Goal: Information Seeking & Learning: Learn about a topic

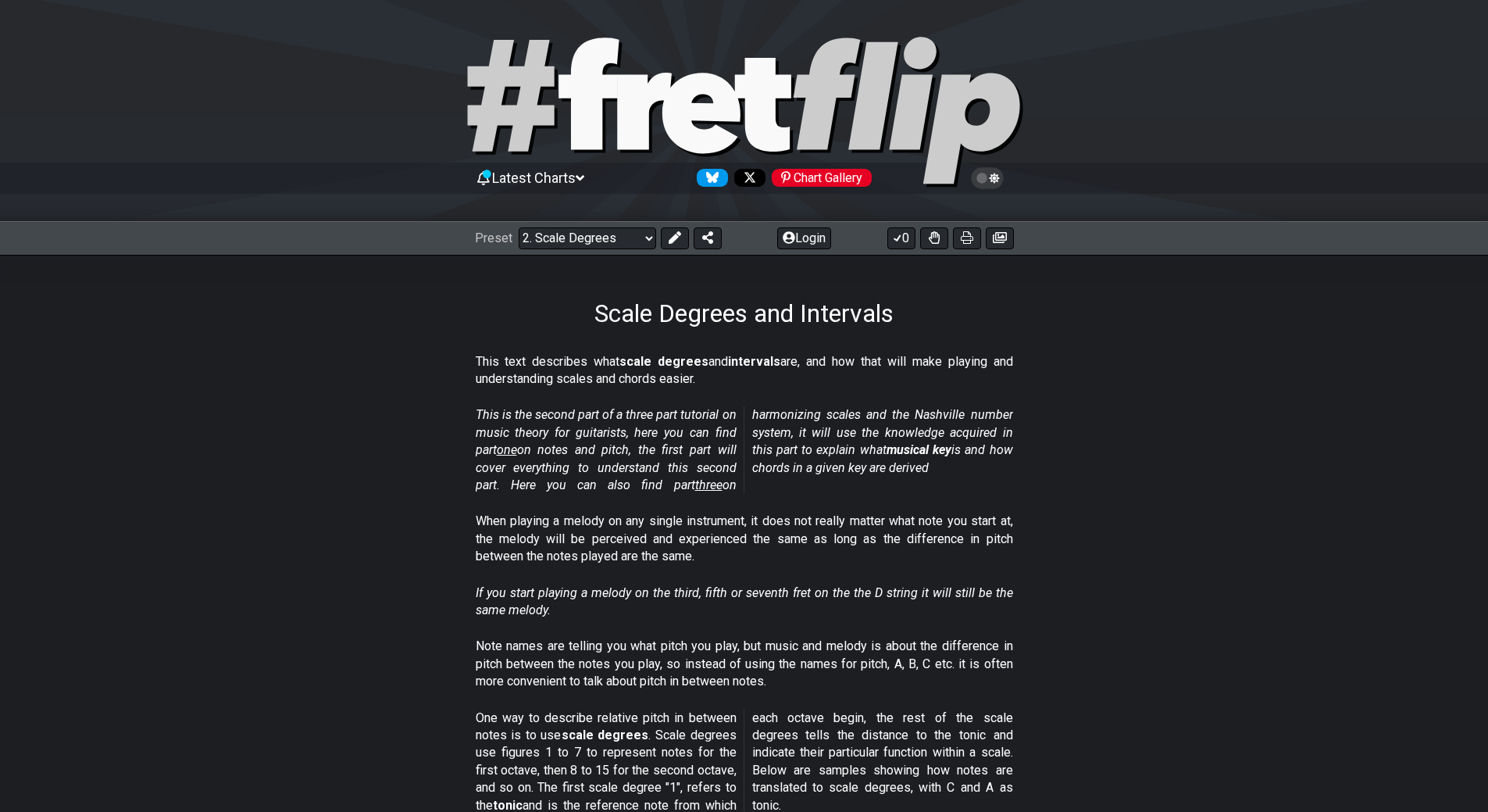
drag, startPoint x: 1488, startPoint y: 84, endPoint x: 1461, endPoint y: 258, distance: 176.1
click at [689, 88] on icon at bounding box center [701, 112] width 78 height 80
select select "/welcome"
select select "C"
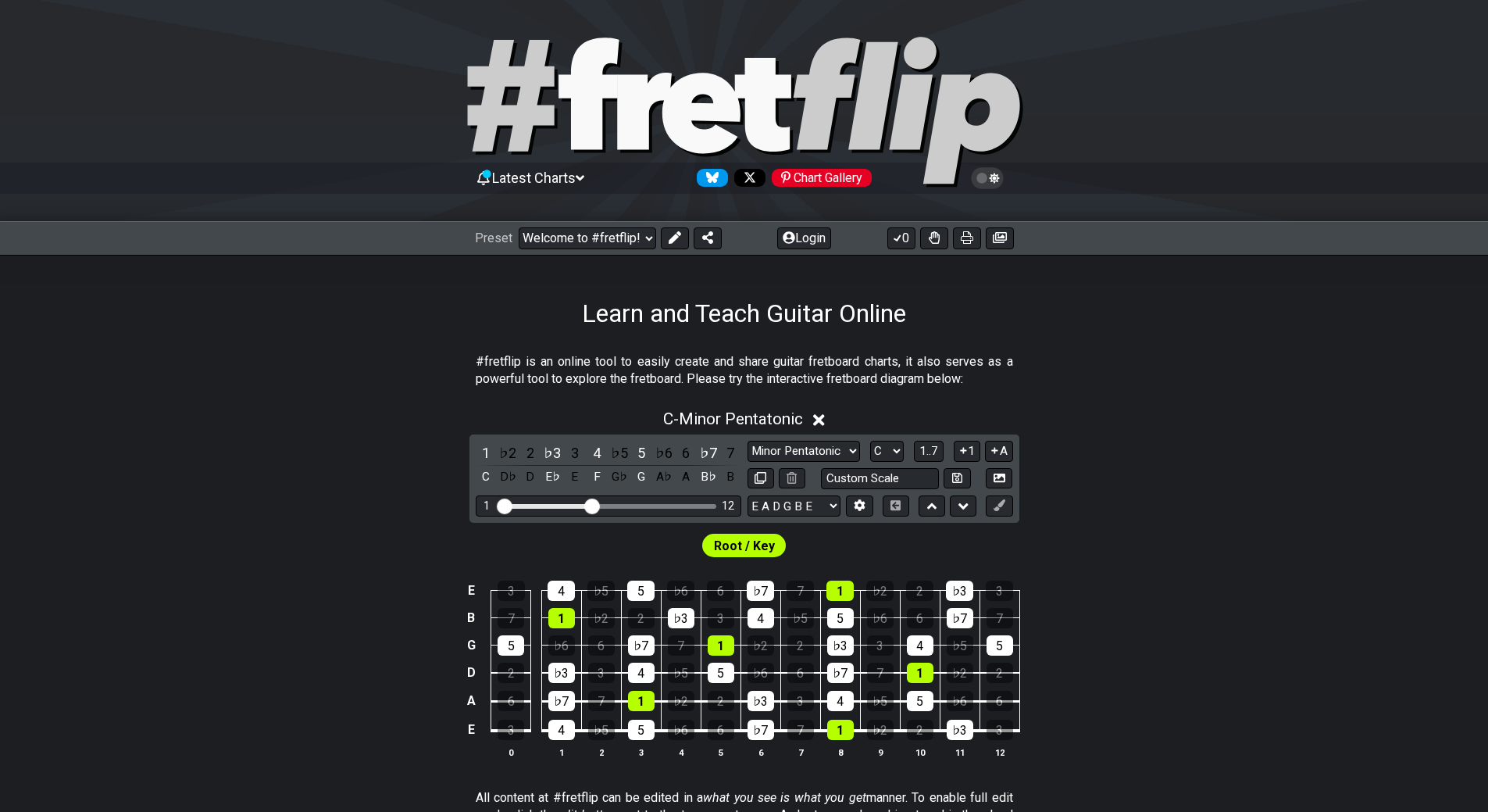
click at [638, 506] on div "Visible fret range" at bounding box center [608, 506] width 217 height 5
click at [646, 502] on div "1 12" at bounding box center [608, 506] width 265 height 21
drag, startPoint x: 594, startPoint y: 501, endPoint x: 648, endPoint y: 508, distance: 54.5
click at [648, 505] on input "Visible fret range" at bounding box center [608, 505] width 222 height 0
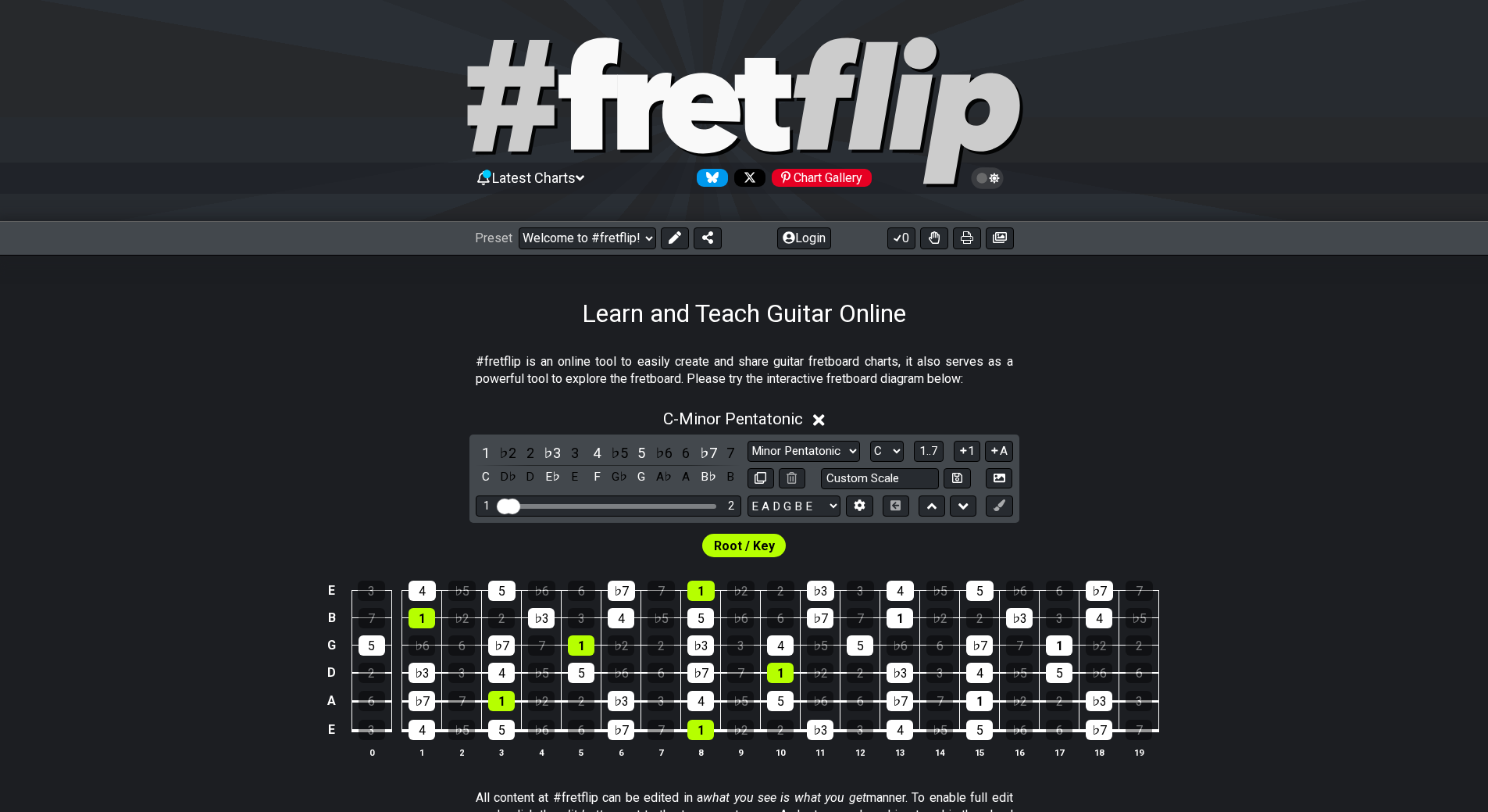
drag, startPoint x: 648, startPoint y: 508, endPoint x: 467, endPoint y: 520, distance: 181.4
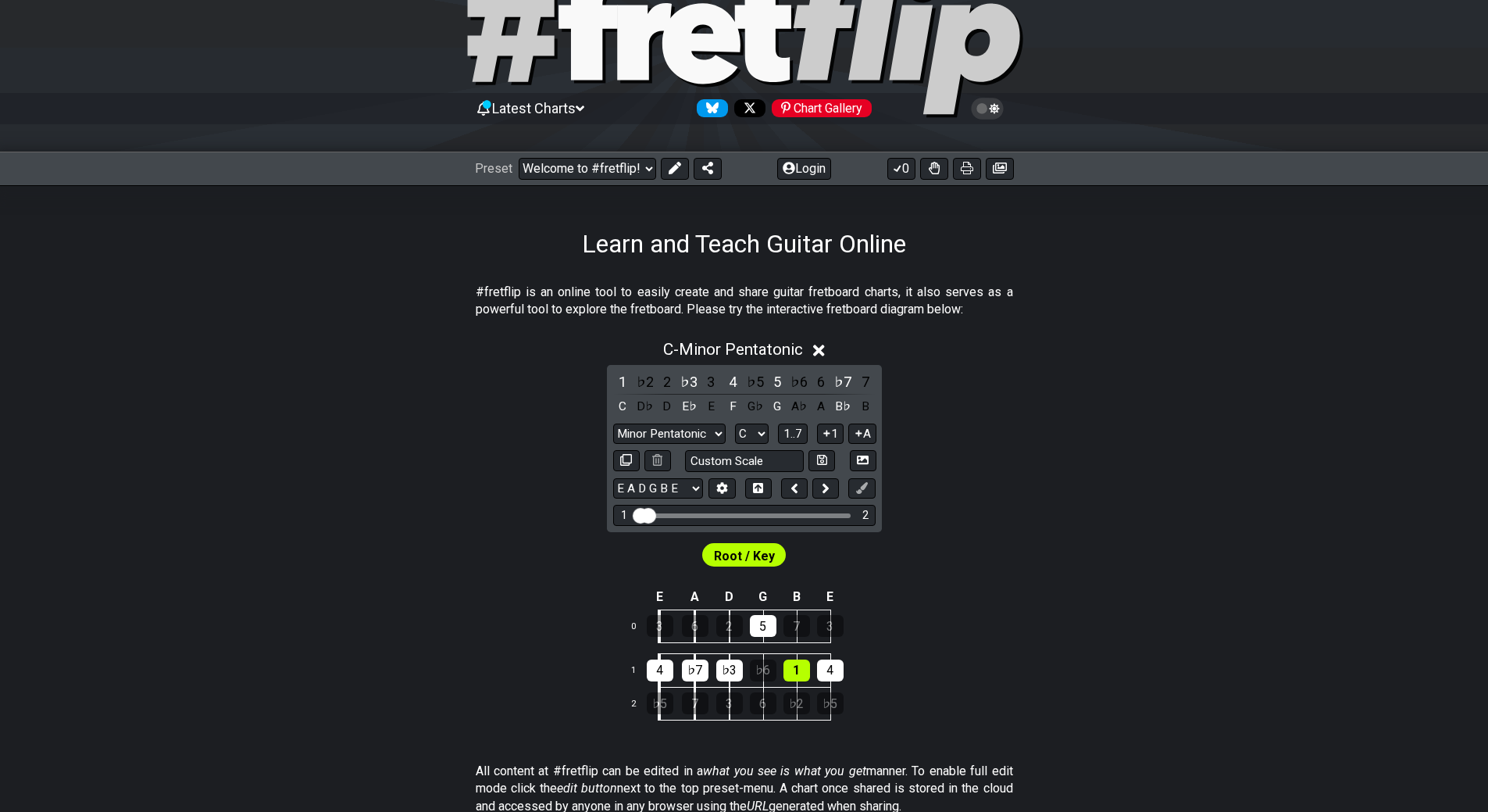
scroll to position [76, 0]
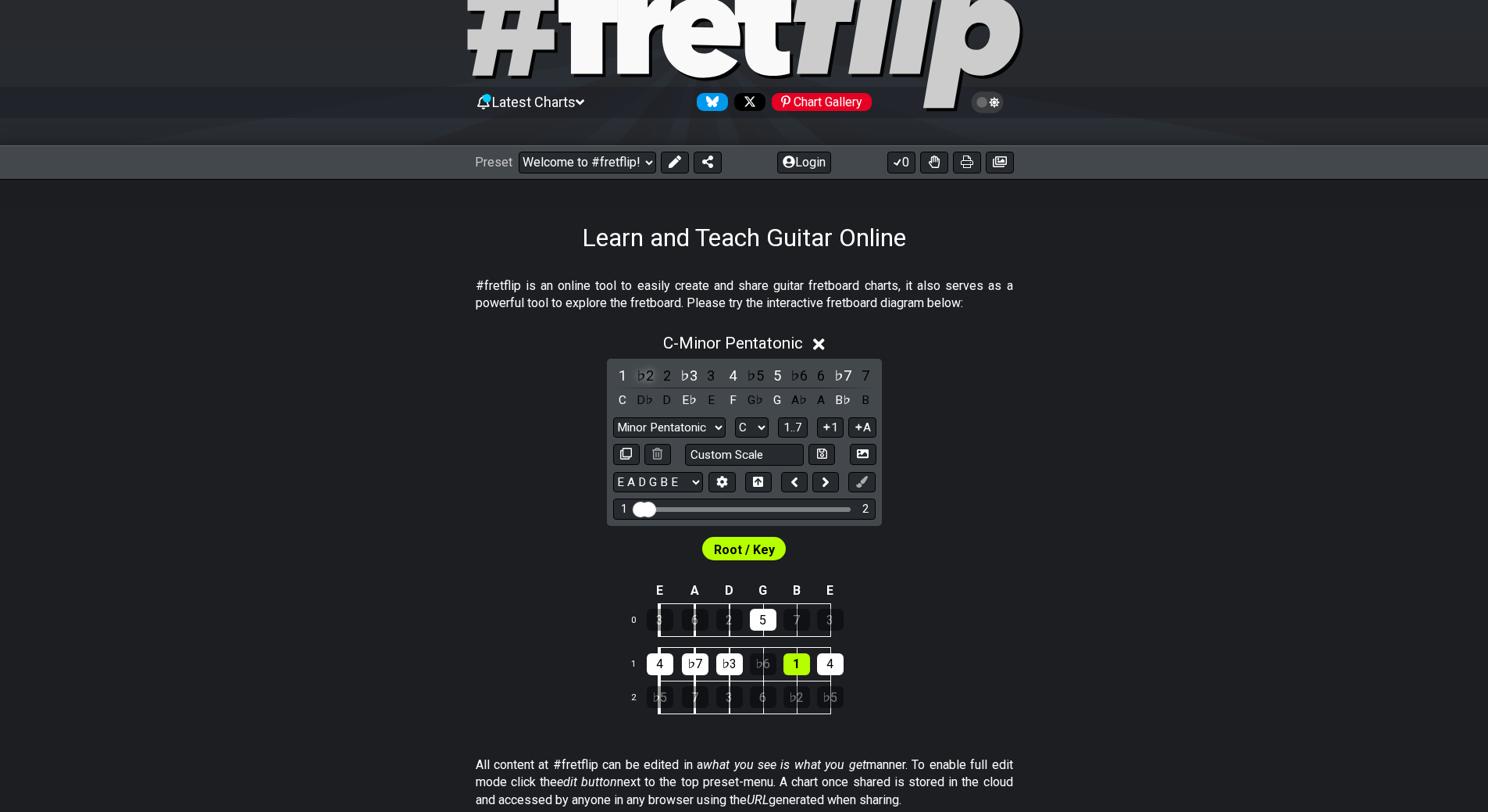
click at [643, 377] on div "♭2" at bounding box center [646, 375] width 20 height 21
click at [668, 378] on div "2" at bounding box center [667, 375] width 20 height 21
click at [782, 373] on div "5" at bounding box center [777, 375] width 20 height 21
click at [830, 340] on div "C - Unsaved Scale" at bounding box center [744, 339] width 282 height 29
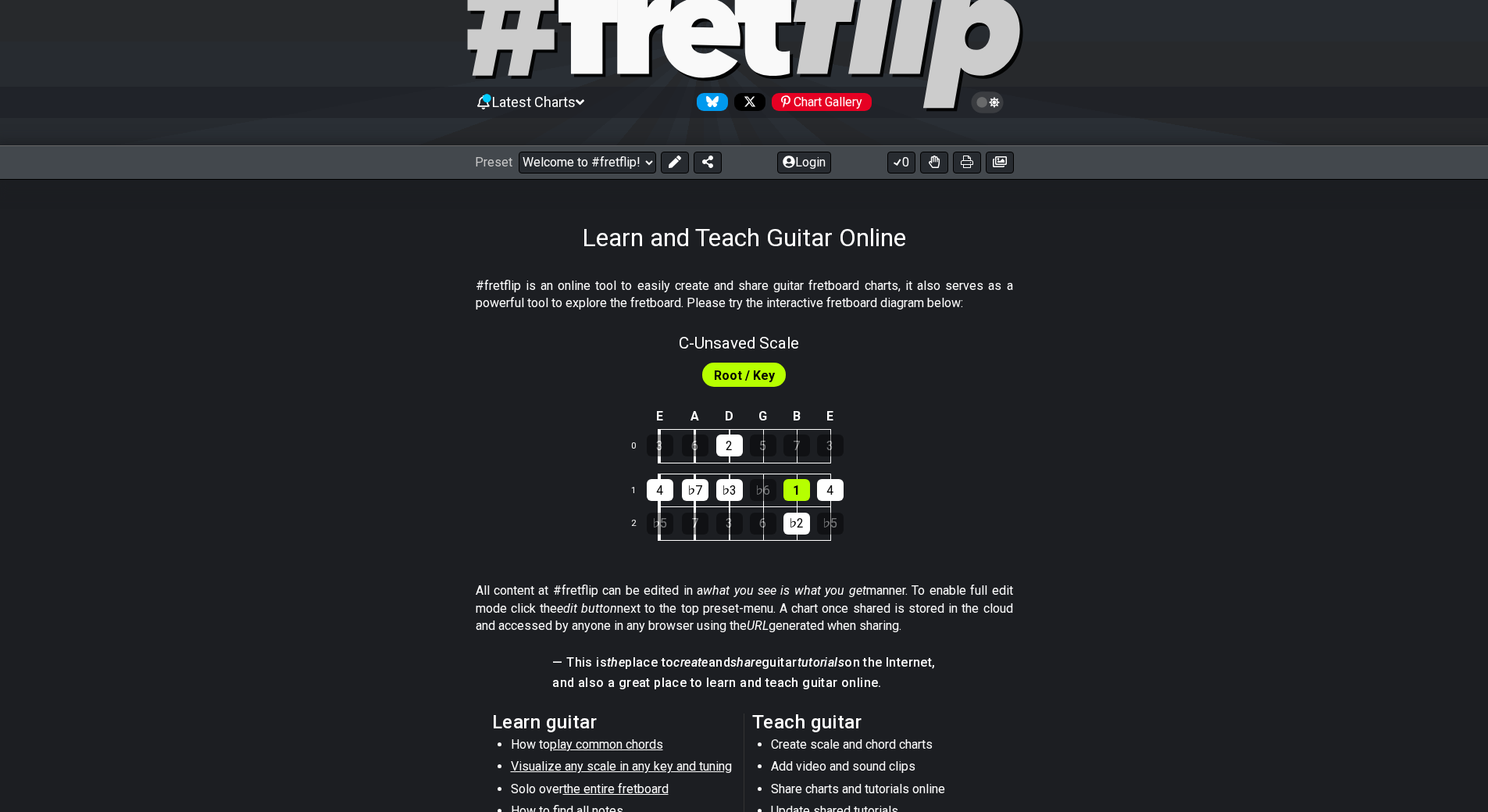
click at [749, 378] on span "Root / Key" at bounding box center [744, 375] width 61 height 23
click at [667, 413] on td "E" at bounding box center [659, 417] width 36 height 26
click at [681, 412] on td "A" at bounding box center [695, 417] width 35 height 26
click at [690, 413] on td "x" at bounding box center [695, 417] width 35 height 26
click at [668, 412] on td "x" at bounding box center [659, 417] width 36 height 26
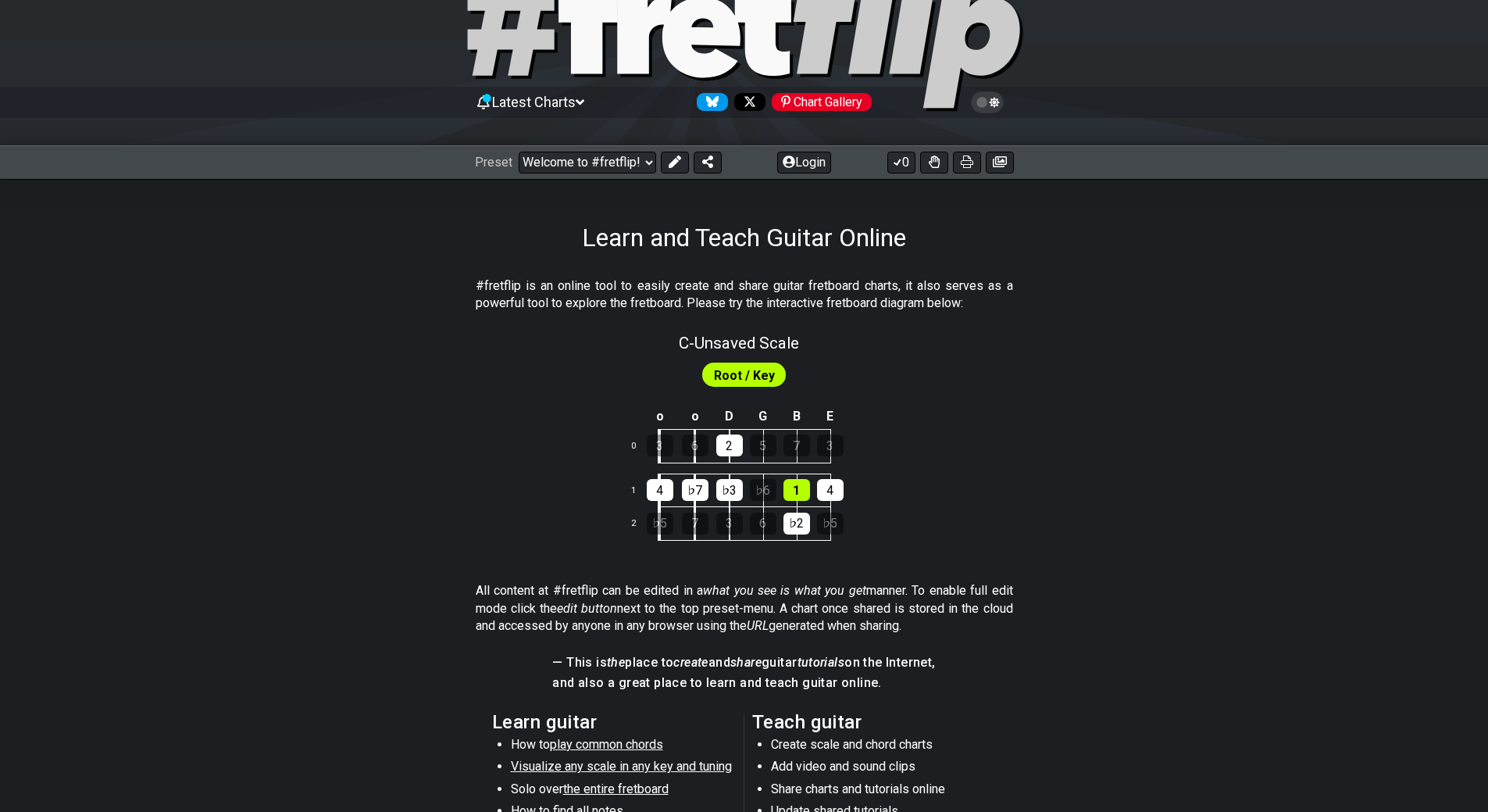
drag, startPoint x: 1488, startPoint y: 293, endPoint x: 1451, endPoint y: 426, distance: 138.1
click at [1451, 426] on div "#fretflip is an online tool to easily create and share guitar fretboard charts,…" at bounding box center [744, 653] width 1488 height 802
click at [861, 65] on icon at bounding box center [845, 17] width 104 height 112
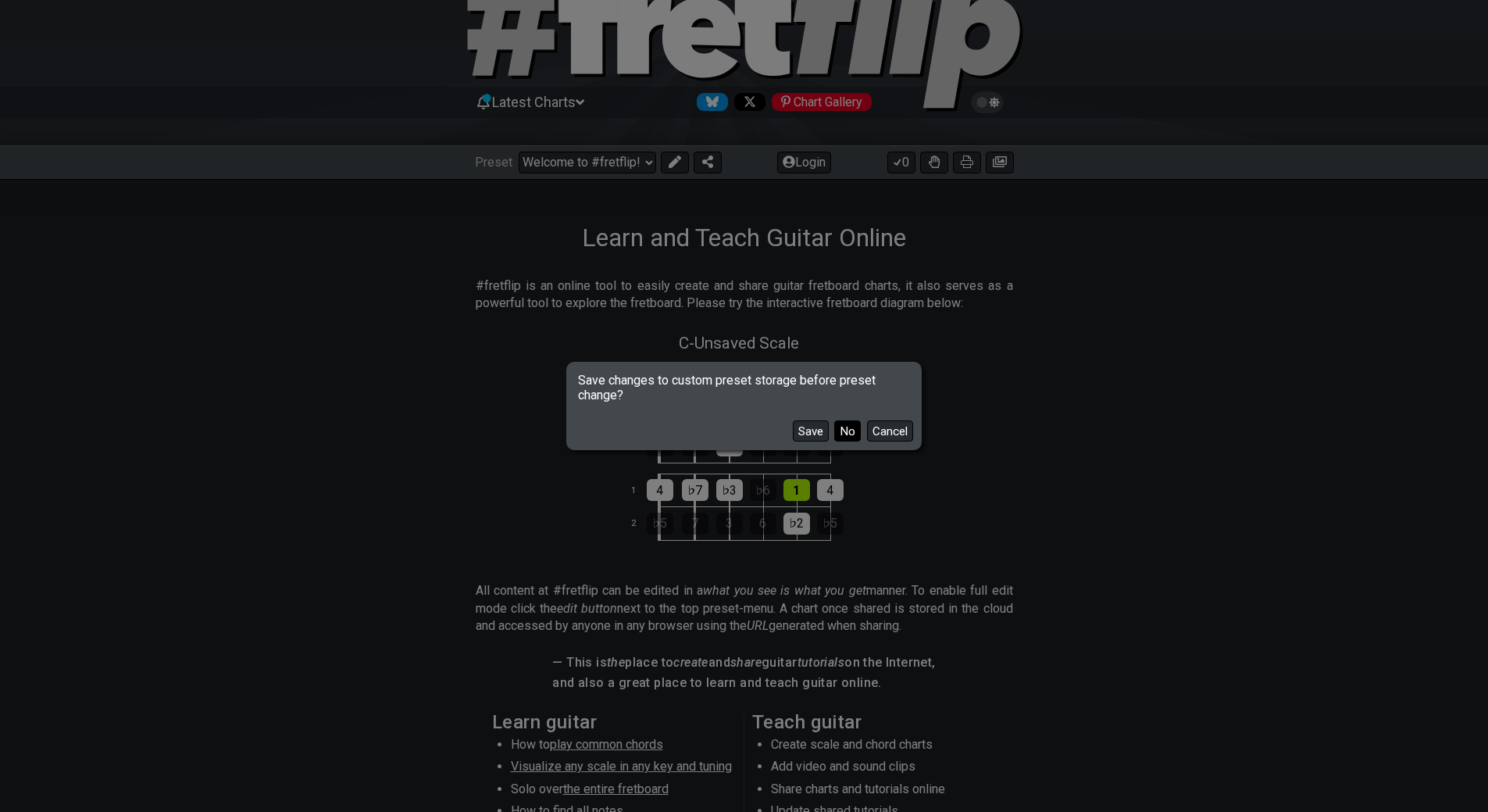
click at [850, 422] on button "No" at bounding box center [847, 431] width 27 height 21
select select "C"
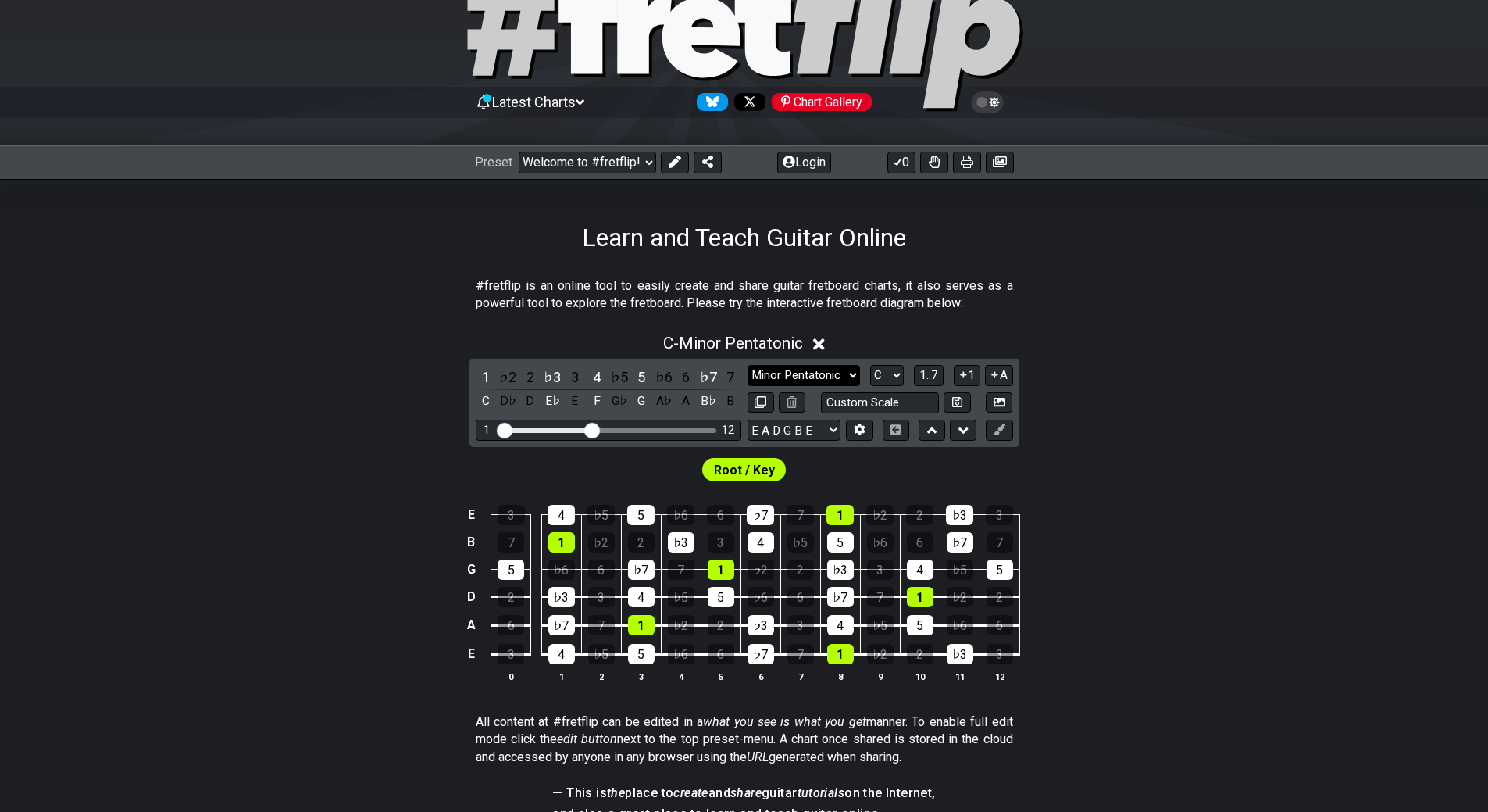
click at [840, 371] on select "Minor Pentatonic Click to edit Minor Pentatonic Major Pentatonic Minor Blues Ma…" at bounding box center [804, 375] width 112 height 21
click at [748, 365] on select "Minor Pentatonic Click to edit Minor Pentatonic Major Pentatonic Minor Blues Ma…" at bounding box center [804, 375] width 112 height 21
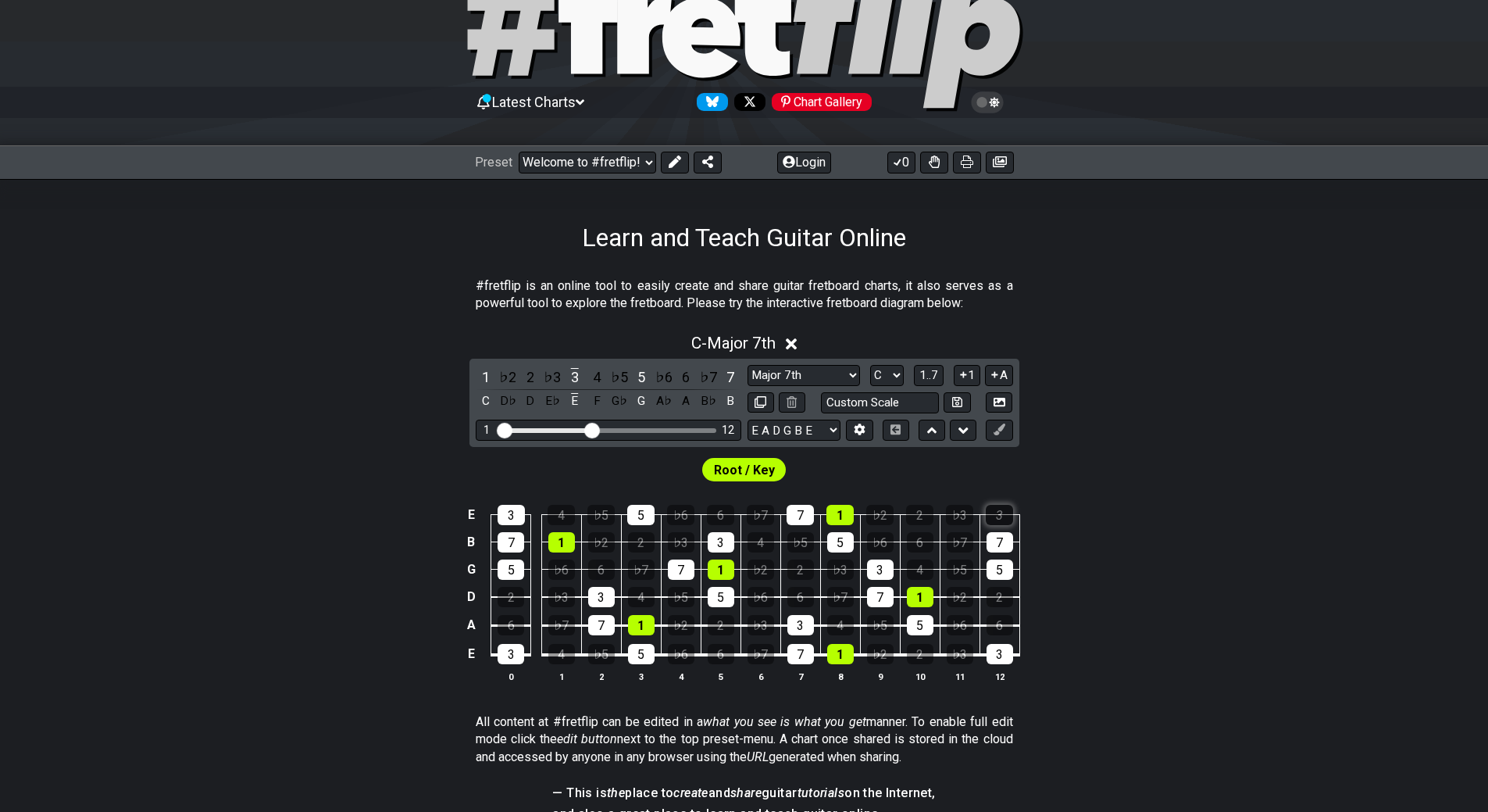
click at [995, 521] on div "3" at bounding box center [1000, 515] width 27 height 20
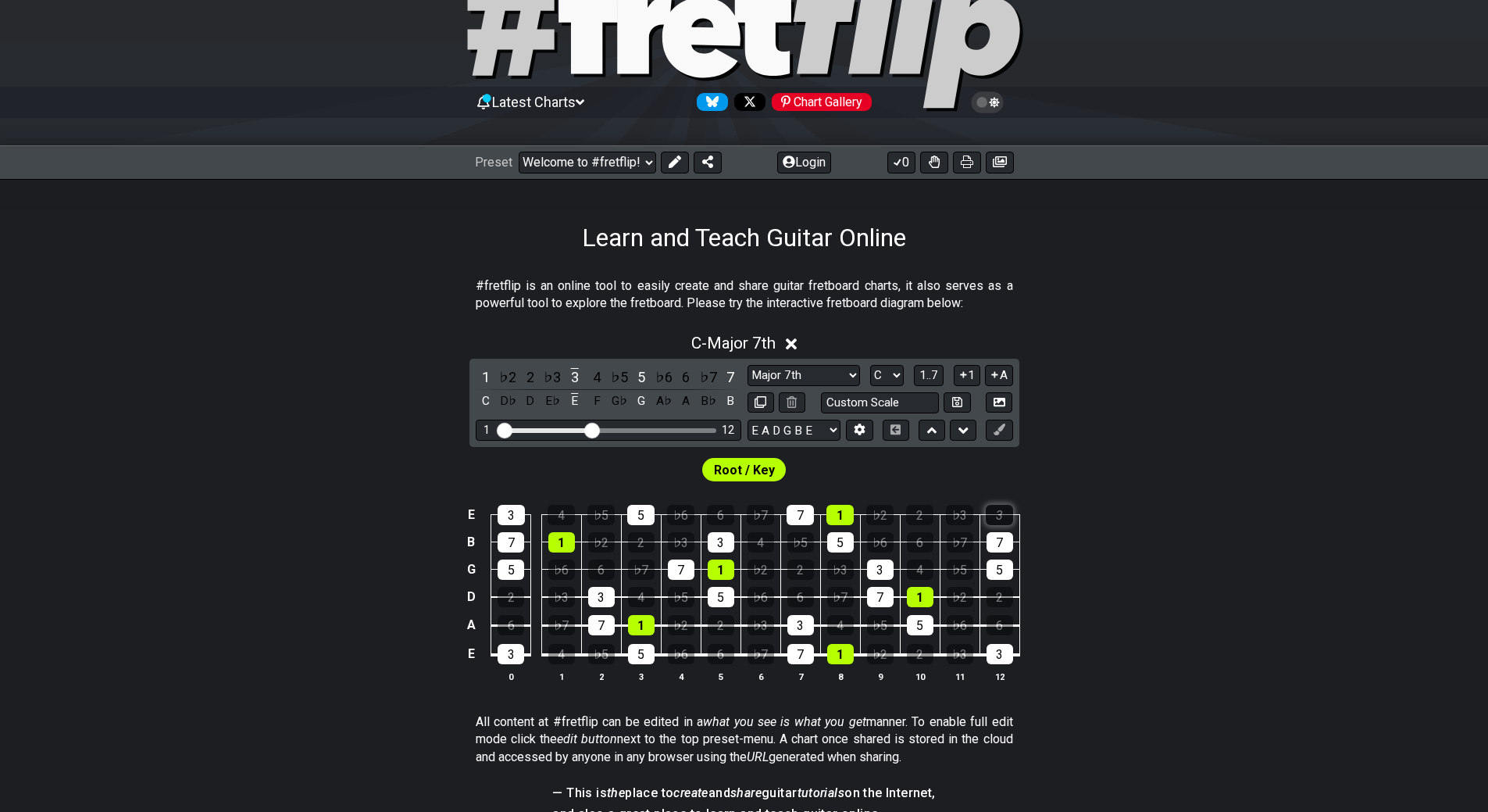
click at [995, 521] on div "3" at bounding box center [1000, 515] width 27 height 20
click at [955, 400] on icon at bounding box center [957, 401] width 10 height 10
select select "Custom Scale"
click at [1005, 405] on icon at bounding box center [1000, 401] width 12 height 8
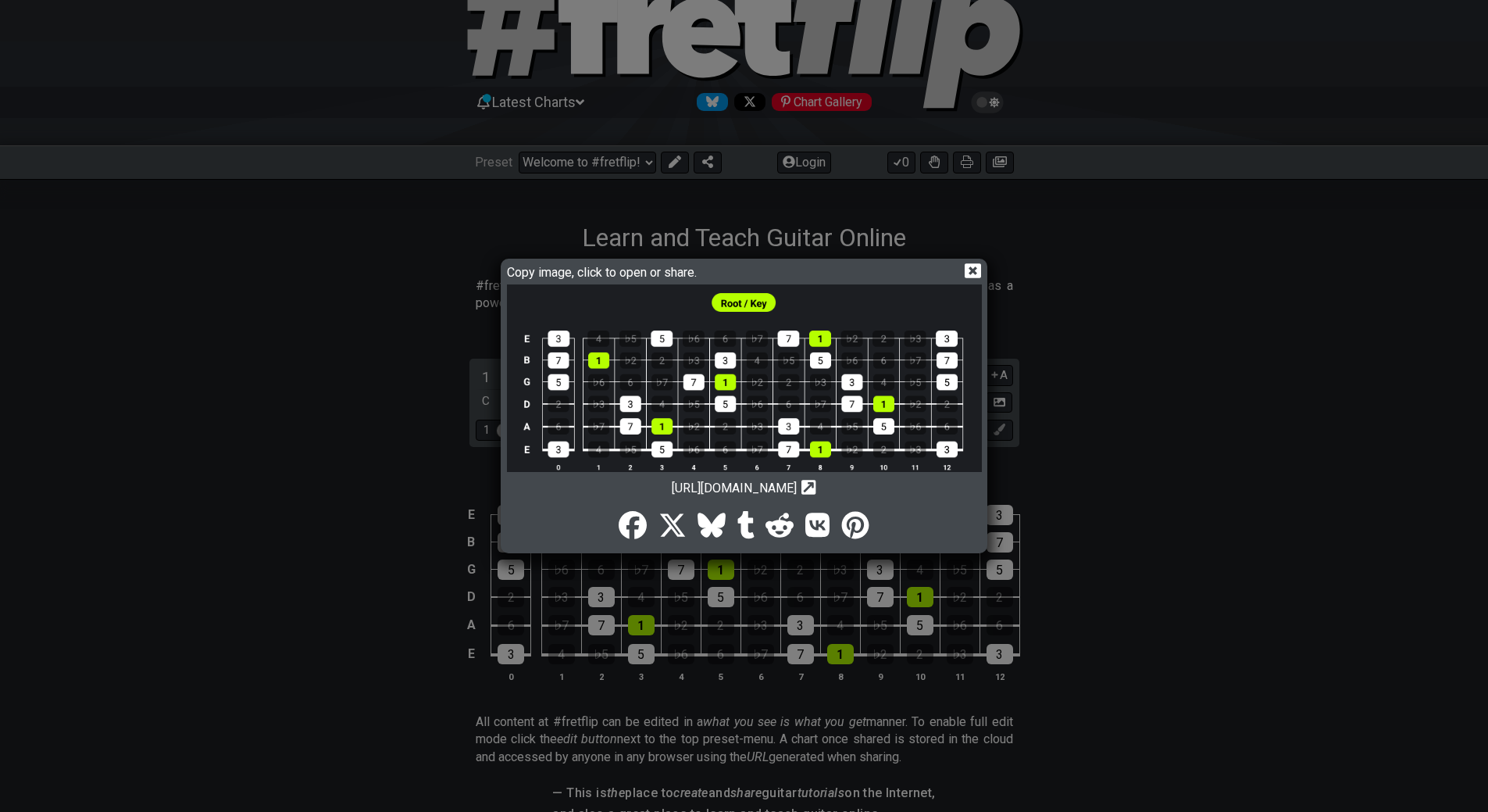
click at [887, 476] on div "[URL][DOMAIN_NAME] Copy url to clipboard" at bounding box center [744, 484] width 475 height 24
click at [817, 480] on icon at bounding box center [808, 487] width 15 height 15
click at [797, 486] on span "[URL][DOMAIN_NAME]" at bounding box center [734, 487] width 125 height 15
click at [797, 491] on span "[URL][DOMAIN_NAME]" at bounding box center [734, 487] width 125 height 15
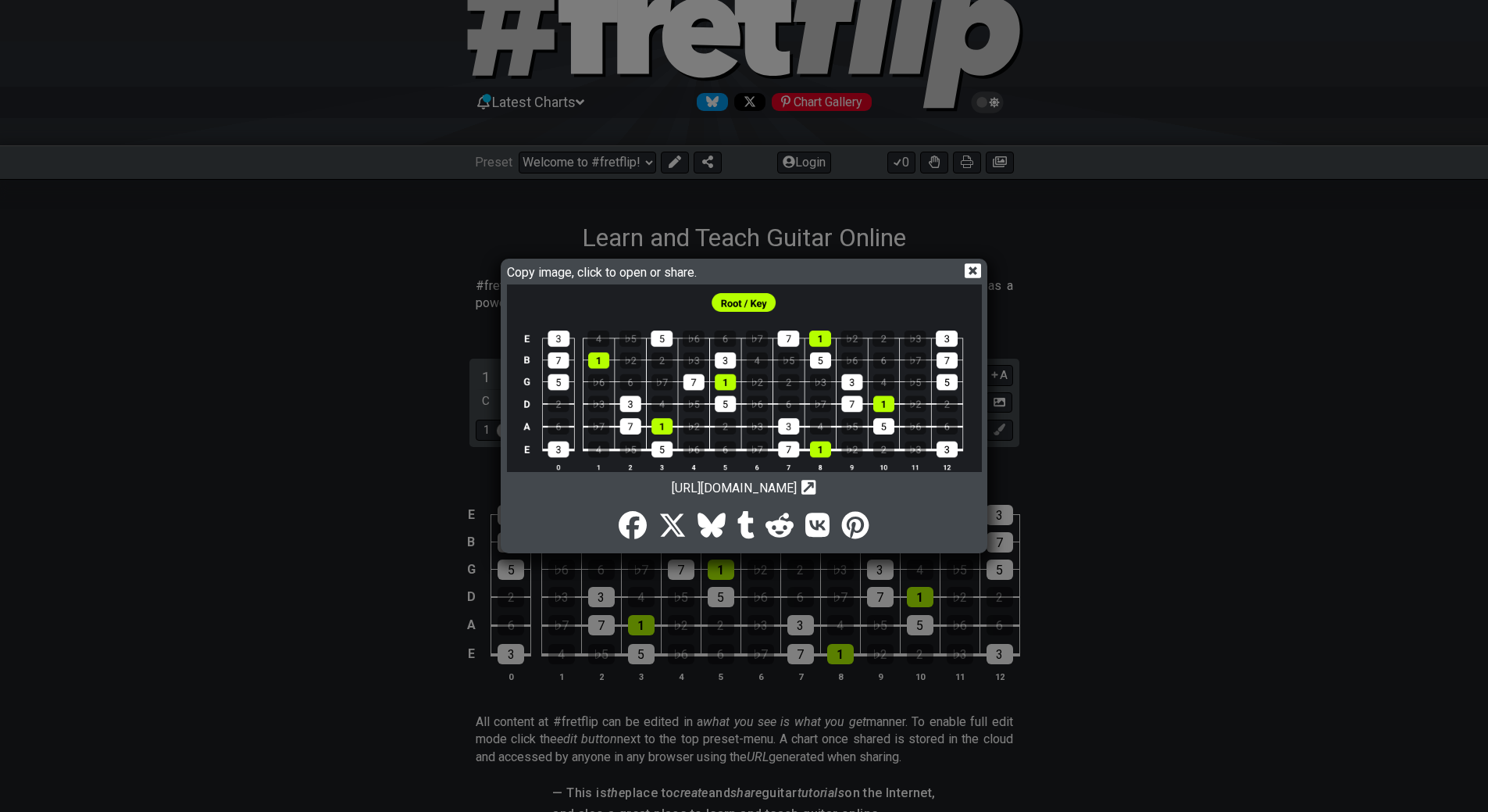
click at [797, 491] on span "[URL][DOMAIN_NAME]" at bounding box center [734, 487] width 125 height 15
copy span "[URL][DOMAIN_NAME]"
click at [1035, 415] on div "Copy image, click to open or share. [URL][DOMAIN_NAME] Copy url to clipboard" at bounding box center [744, 406] width 1488 height 812
click at [970, 262] on icon at bounding box center [973, 271] width 16 height 16
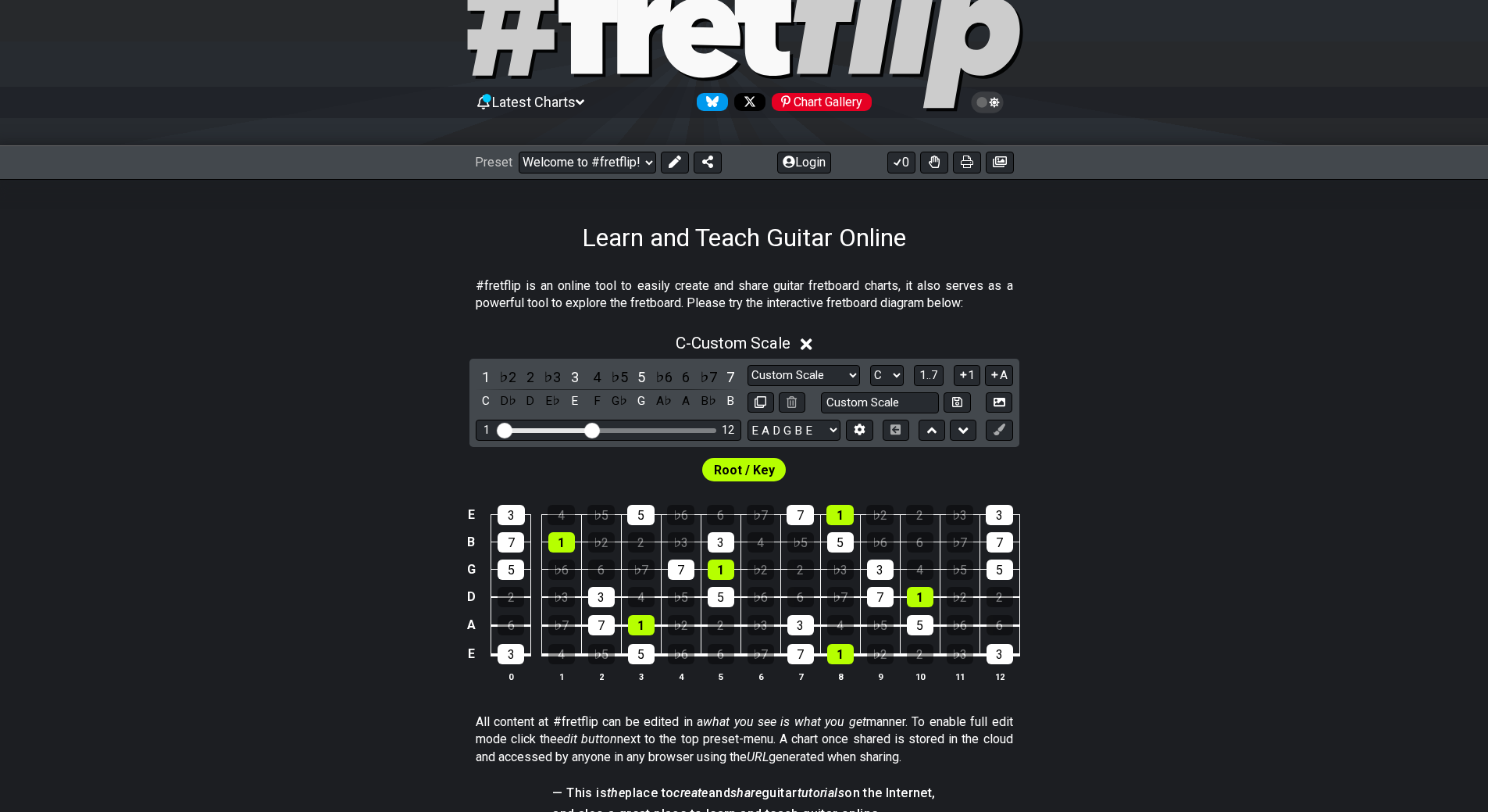
click at [808, 352] on icon at bounding box center [807, 344] width 12 height 16
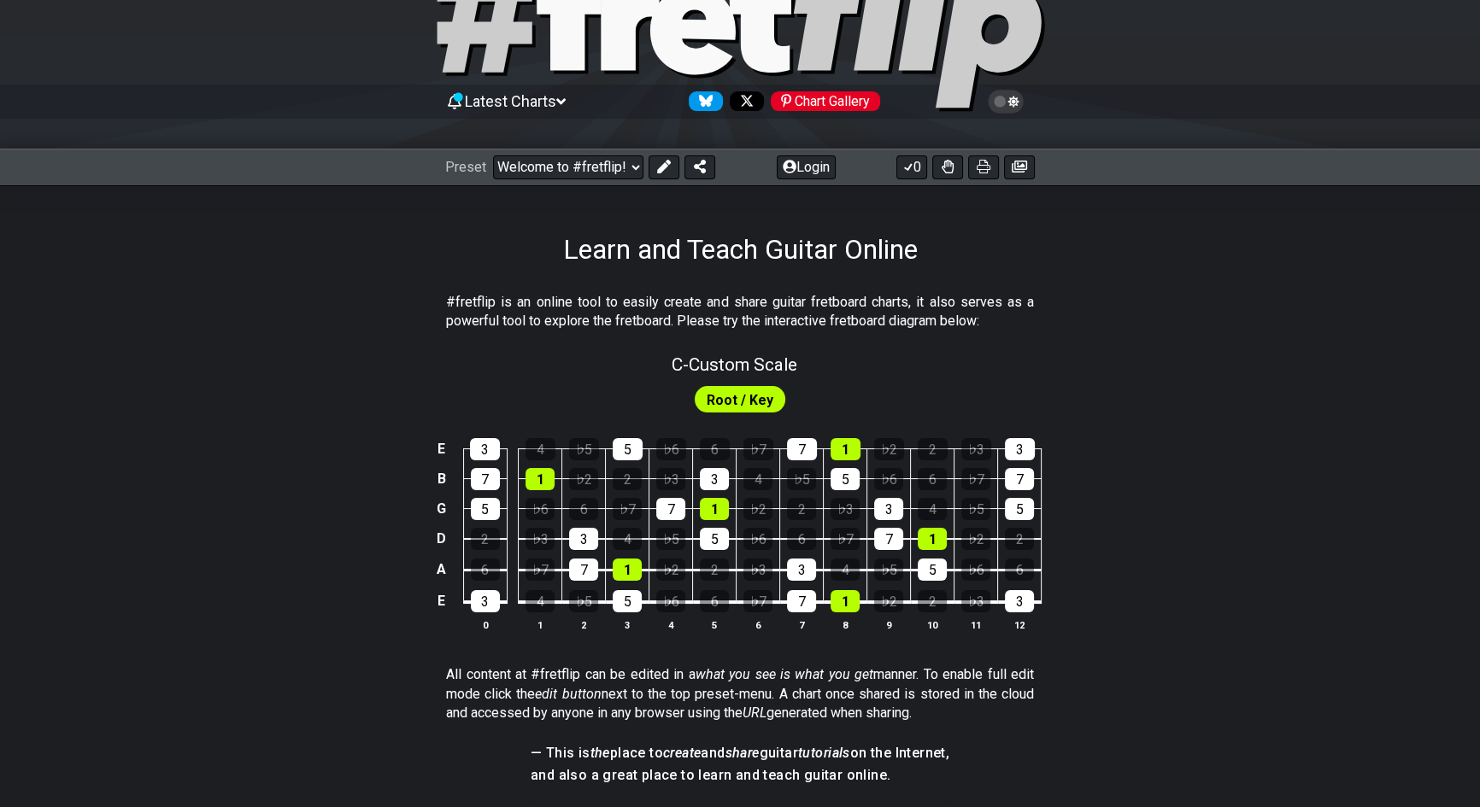
scroll to position [161, 0]
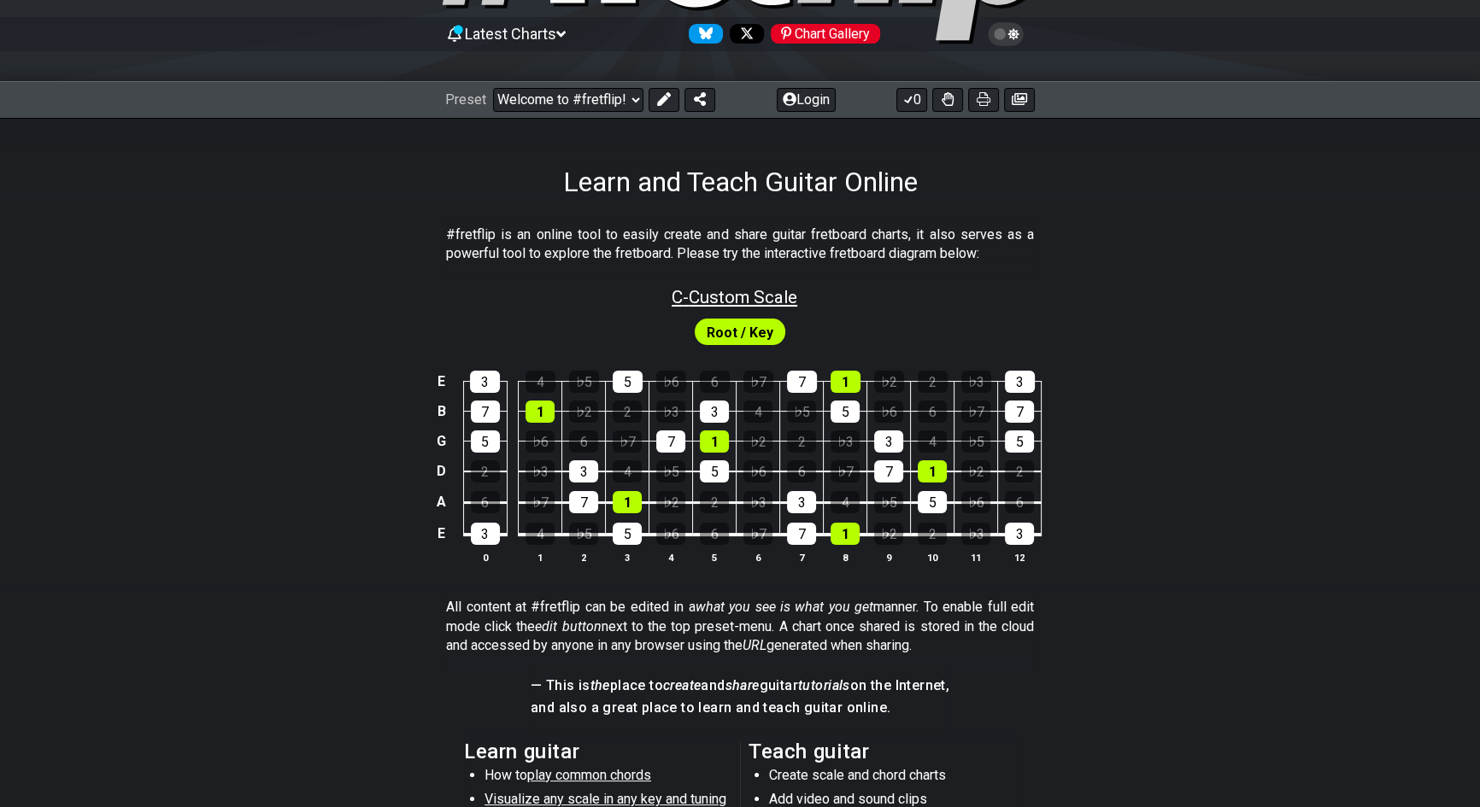
drag, startPoint x: 731, startPoint y: 333, endPoint x: 728, endPoint y: 306, distance: 27.5
click at [730, 310] on div "Root / Key" at bounding box center [740, 328] width 1480 height 41
click at [726, 298] on span "C - Custom Scale" at bounding box center [734, 297] width 126 height 21
select select "Custom Scale"
select select "C"
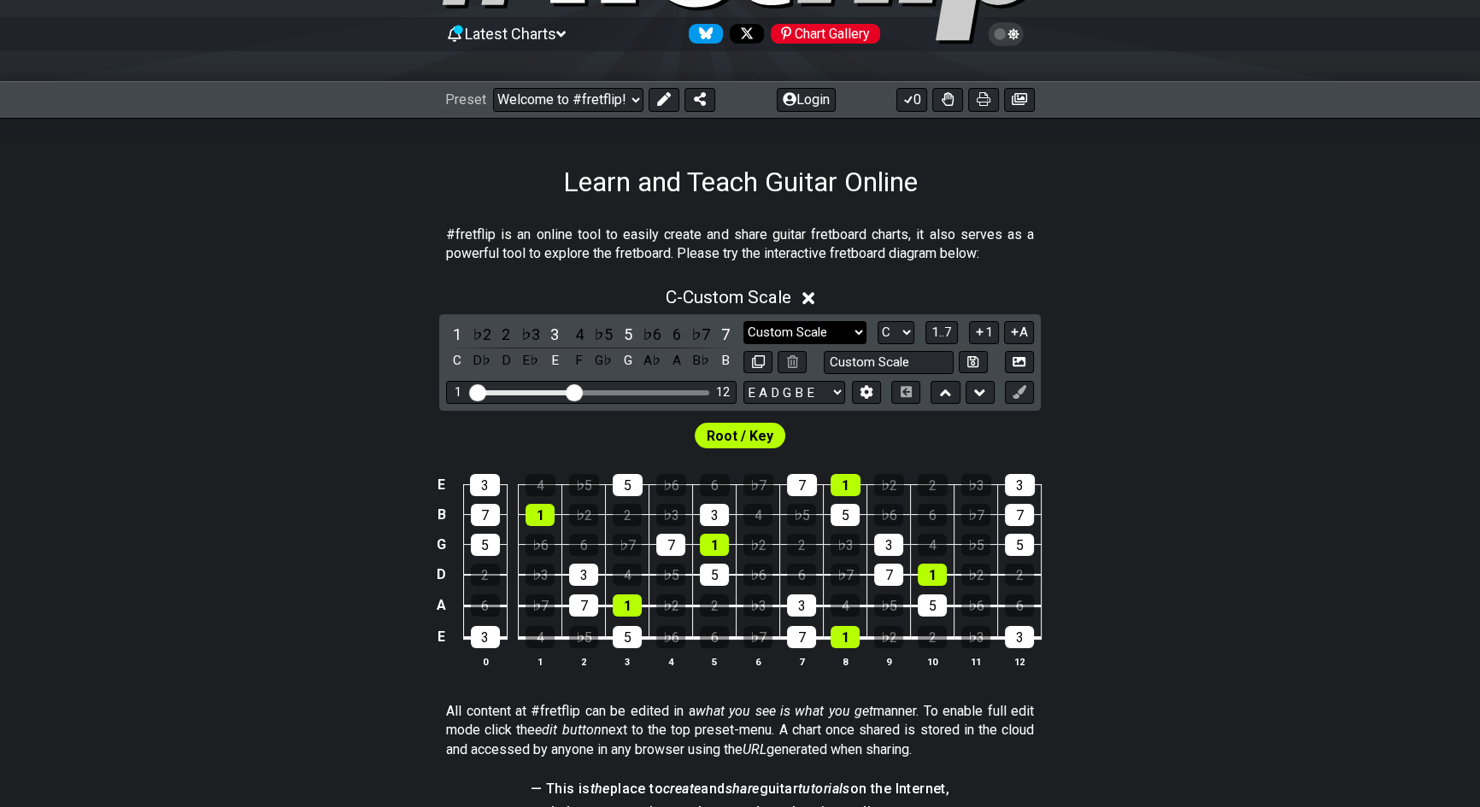
click at [846, 327] on select "Minor Pentatonic Custom Scale Minor Pentatonic Major Pentatonic Minor Blues Maj…" at bounding box center [804, 332] width 123 height 23
select select "Major Pentatonic"
click at [743, 321] on select "Minor Pentatonic Custom Scale Minor Pentatonic Major Pentatonic Minor Blues Maj…" at bounding box center [804, 332] width 123 height 23
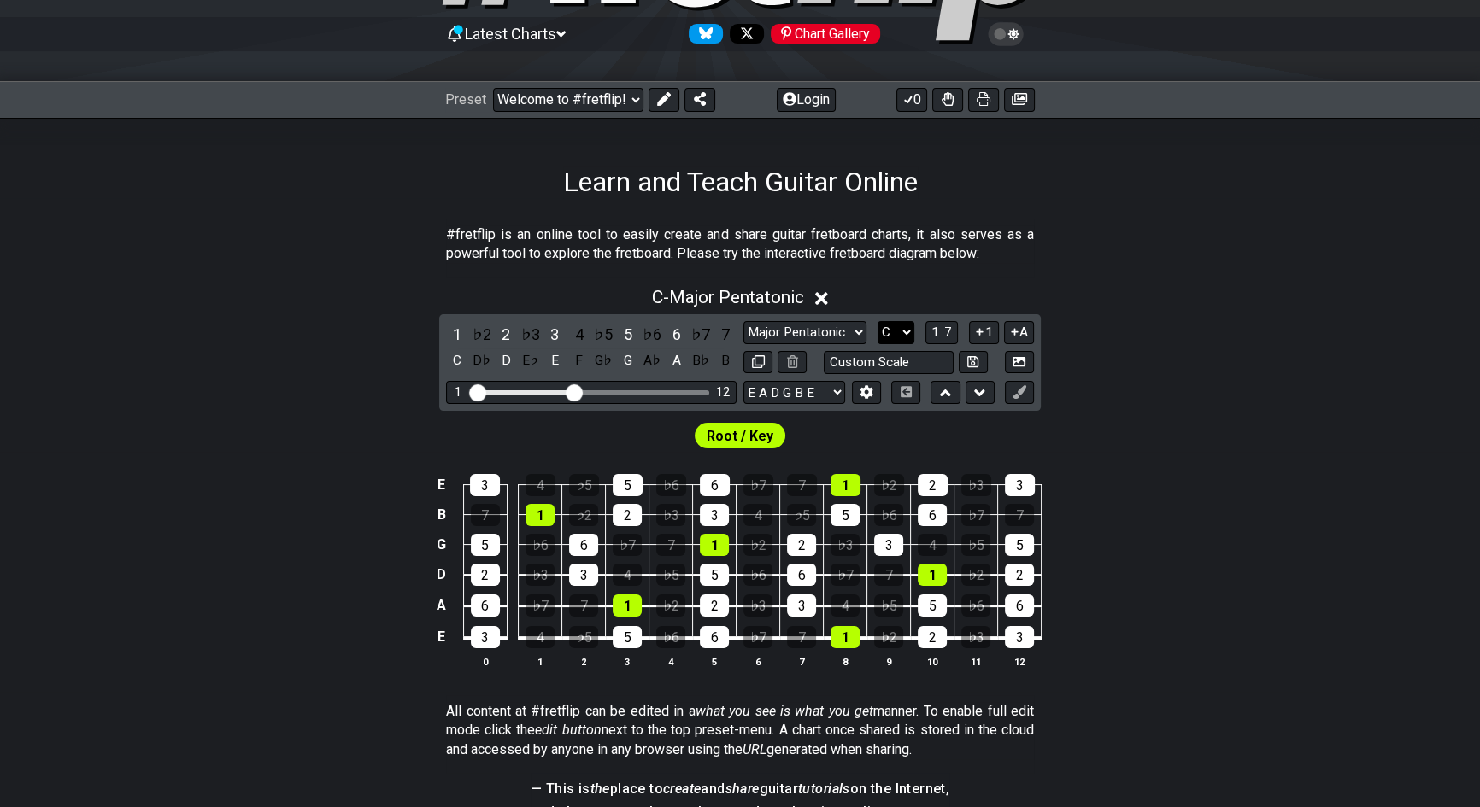
click at [901, 332] on select "A♭ A A♯ B♭ B C C♯ D♭ D D♯ E♭ E F F♯ G♭ G G♯" at bounding box center [895, 332] width 37 height 23
click at [909, 354] on input "text" at bounding box center [889, 362] width 130 height 23
type input "Custom Scale"
click at [728, 331] on div "7" at bounding box center [725, 334] width 22 height 23
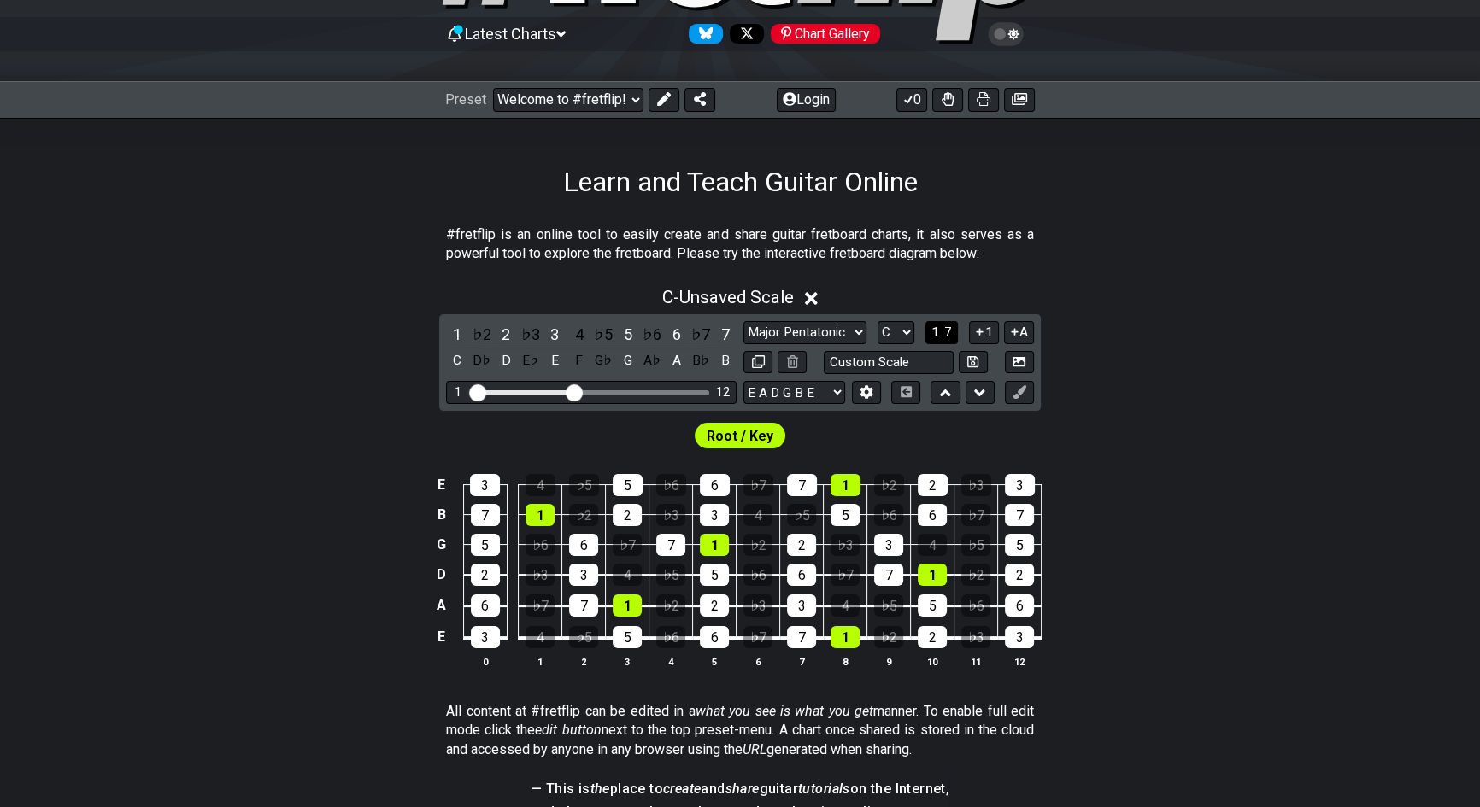
click at [952, 331] on button "1..7" at bounding box center [941, 332] width 32 height 23
click at [949, 331] on button "..." at bounding box center [942, 332] width 29 height 23
click at [949, 331] on button "C.." at bounding box center [942, 332] width 29 height 23
click at [949, 331] on span "1..7" at bounding box center [941, 332] width 21 height 15
click at [949, 331] on button "1..7" at bounding box center [941, 332] width 32 height 23
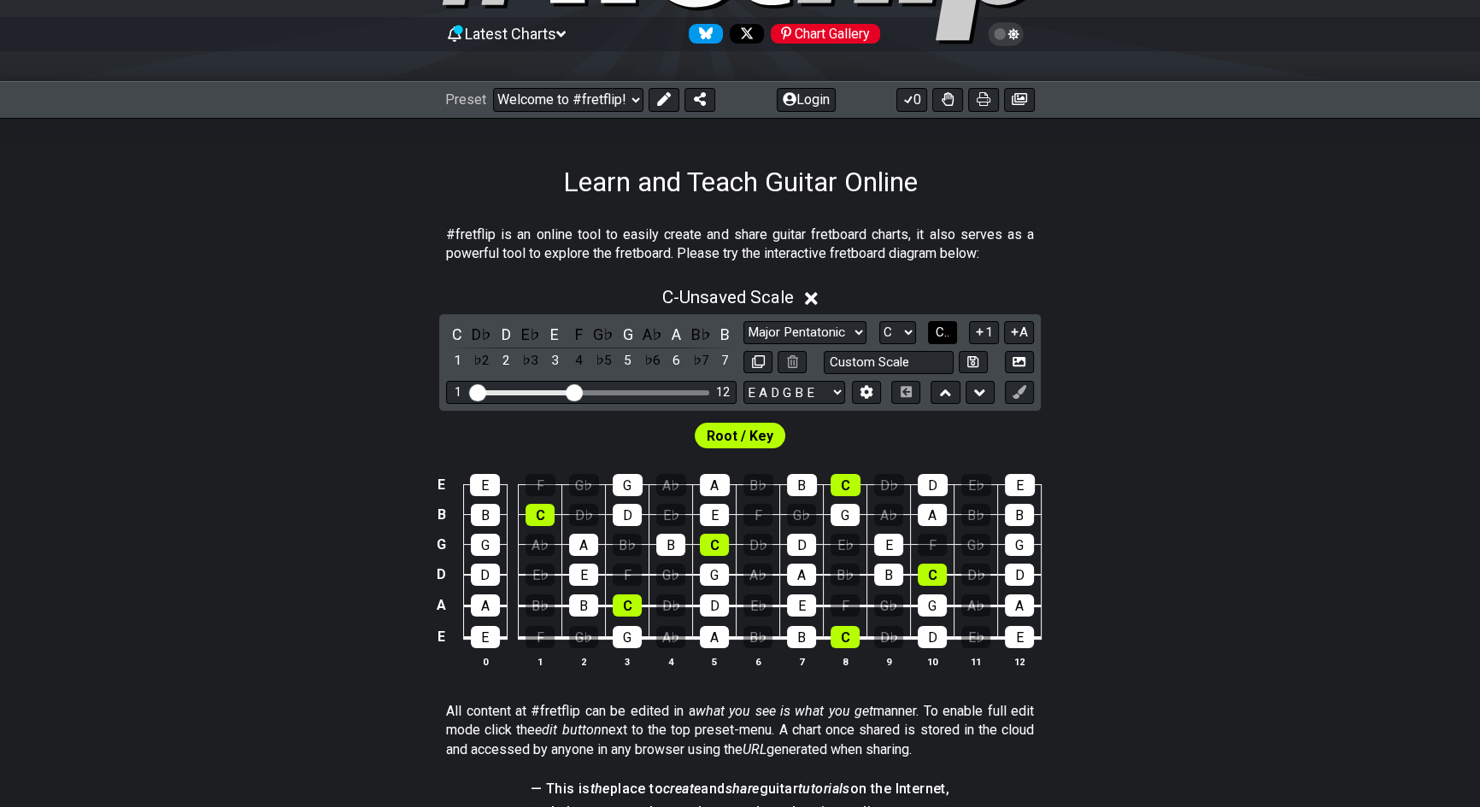
click at [949, 331] on button "C.." at bounding box center [942, 332] width 29 height 23
click at [949, 331] on span "1..7" at bounding box center [941, 332] width 21 height 15
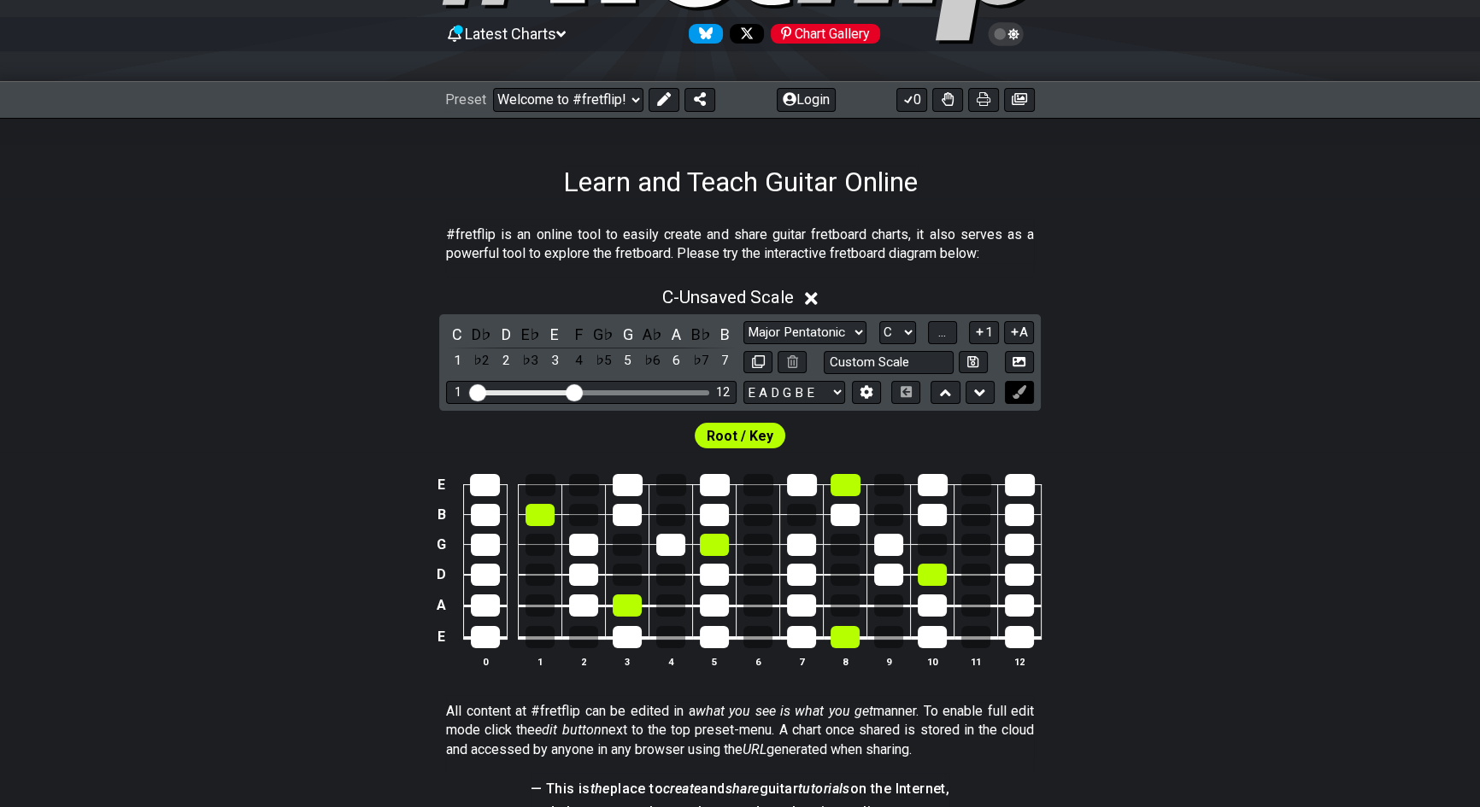
click at [1022, 389] on icon at bounding box center [1018, 391] width 13 height 13
click at [897, 390] on button at bounding box center [905, 392] width 29 height 23
click at [911, 366] on input "text" at bounding box center [889, 362] width 130 height 23
type input "Custom Scale"
click at [883, 423] on div "Root / Key" at bounding box center [740, 431] width 1480 height 41
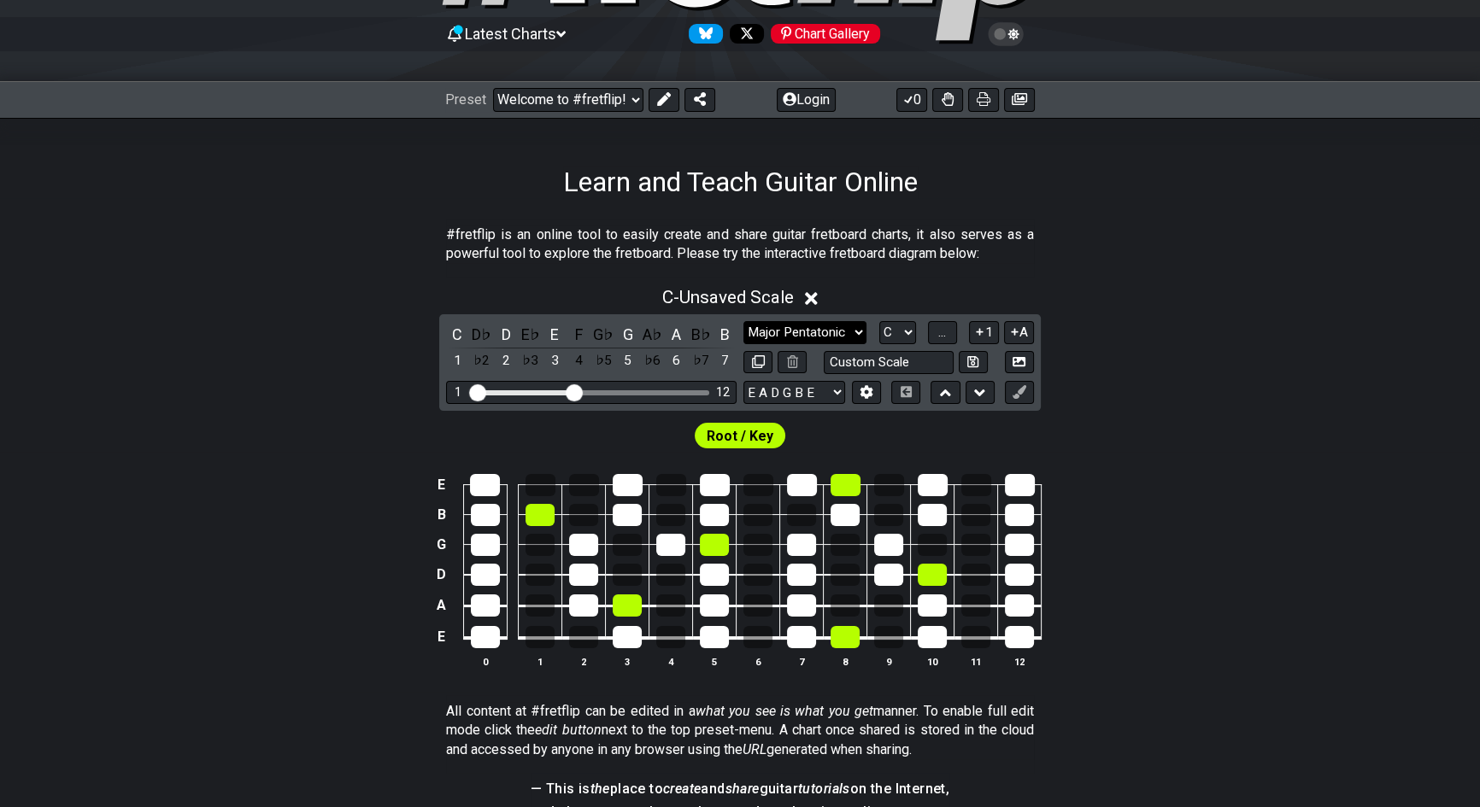
click at [784, 333] on select "Minor Pentatonic Custom Scale Minor Pentatonic Major Pentatonic Minor Blues Maj…" at bounding box center [804, 332] width 123 height 23
click at [906, 335] on select "A♭ A A♯ B♭ B C C♯ D♭ D D♯ E♭ E F F♯ G♭ G G♯" at bounding box center [897, 332] width 37 height 23
click at [879, 321] on select "A♭ A A♯ B♭ B C C♯ D♭ D D♯ E♭ E F F♯ G♭ G G♯" at bounding box center [897, 332] width 37 height 23
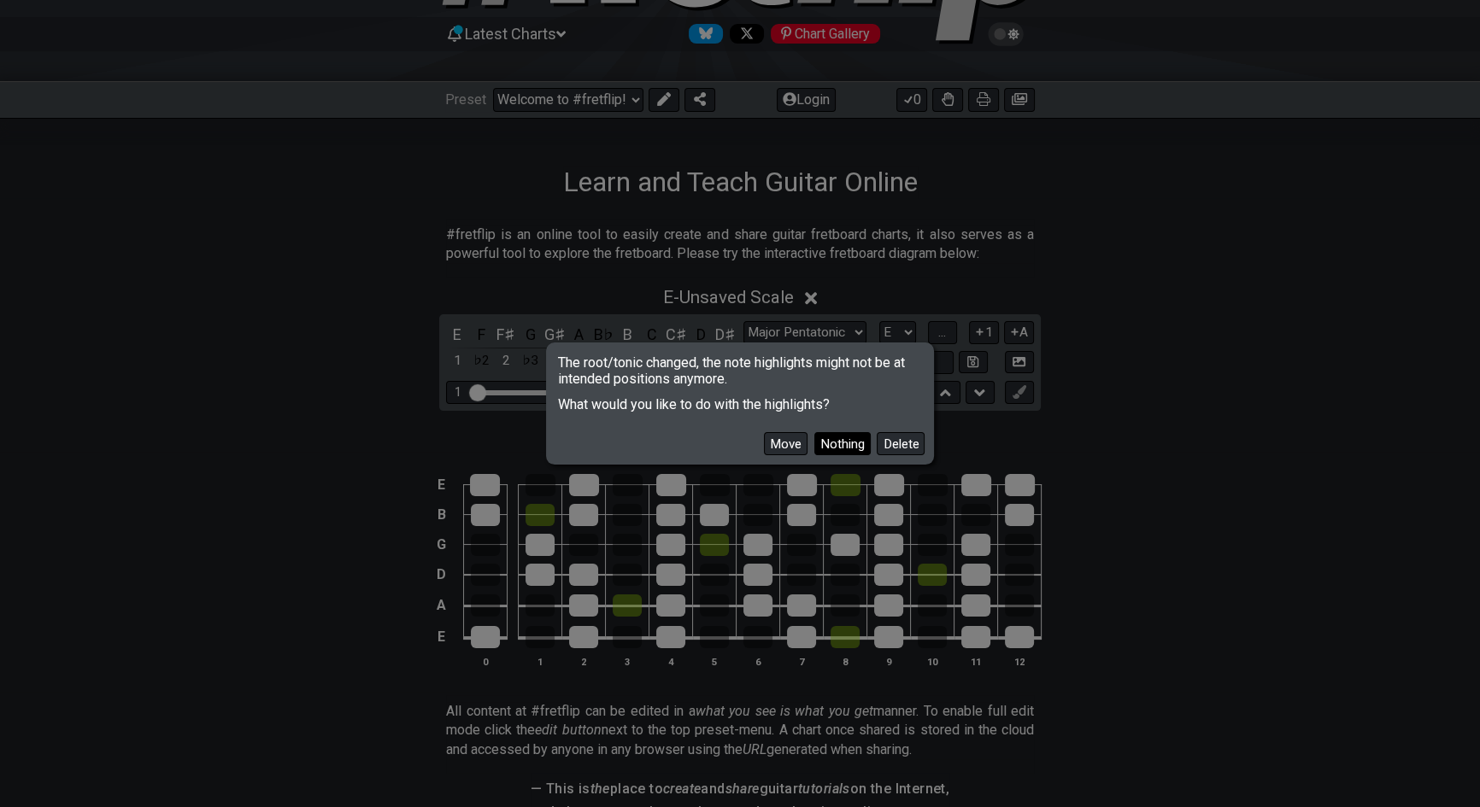
click at [847, 443] on button "Nothing" at bounding box center [842, 443] width 56 height 23
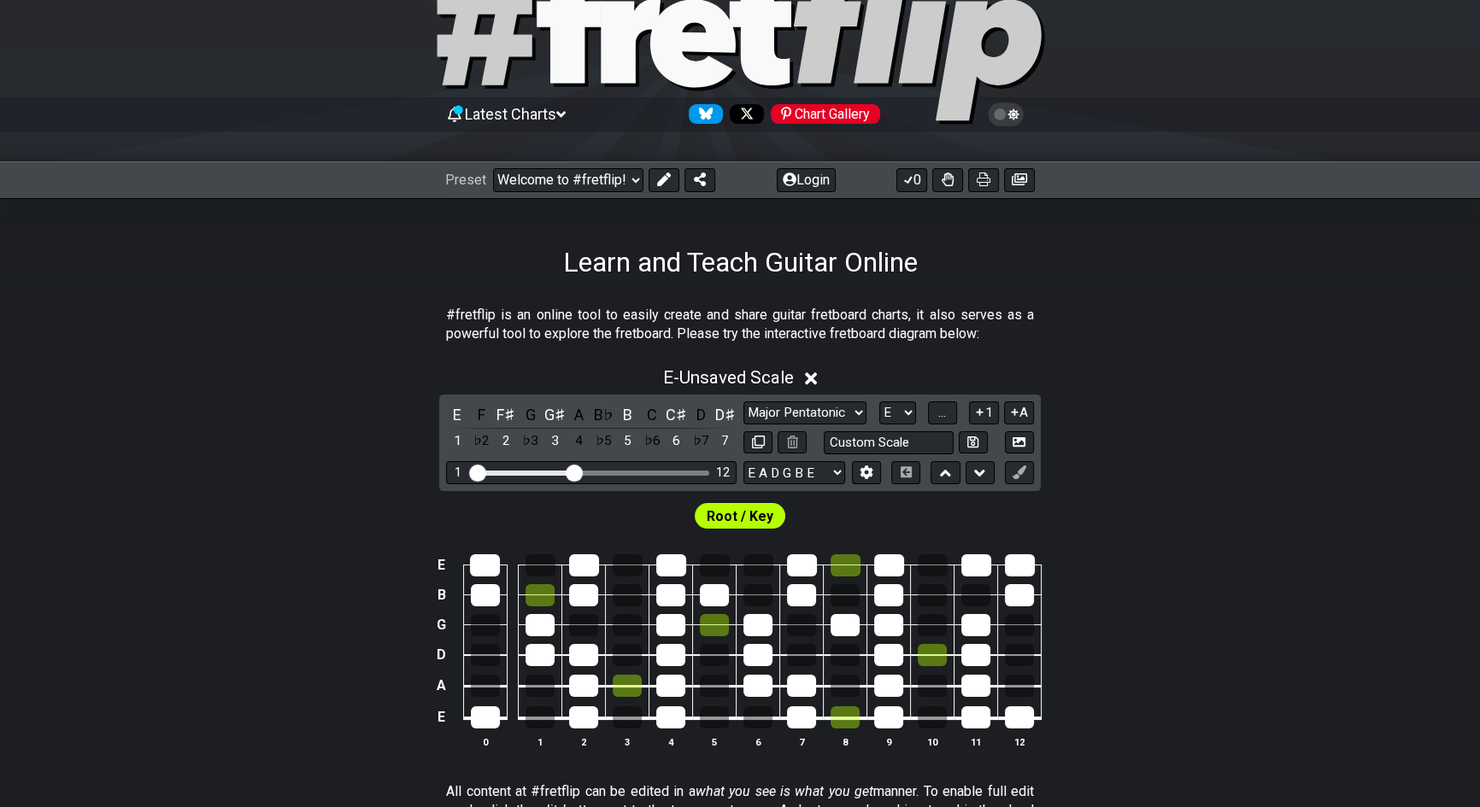
scroll to position [0, 0]
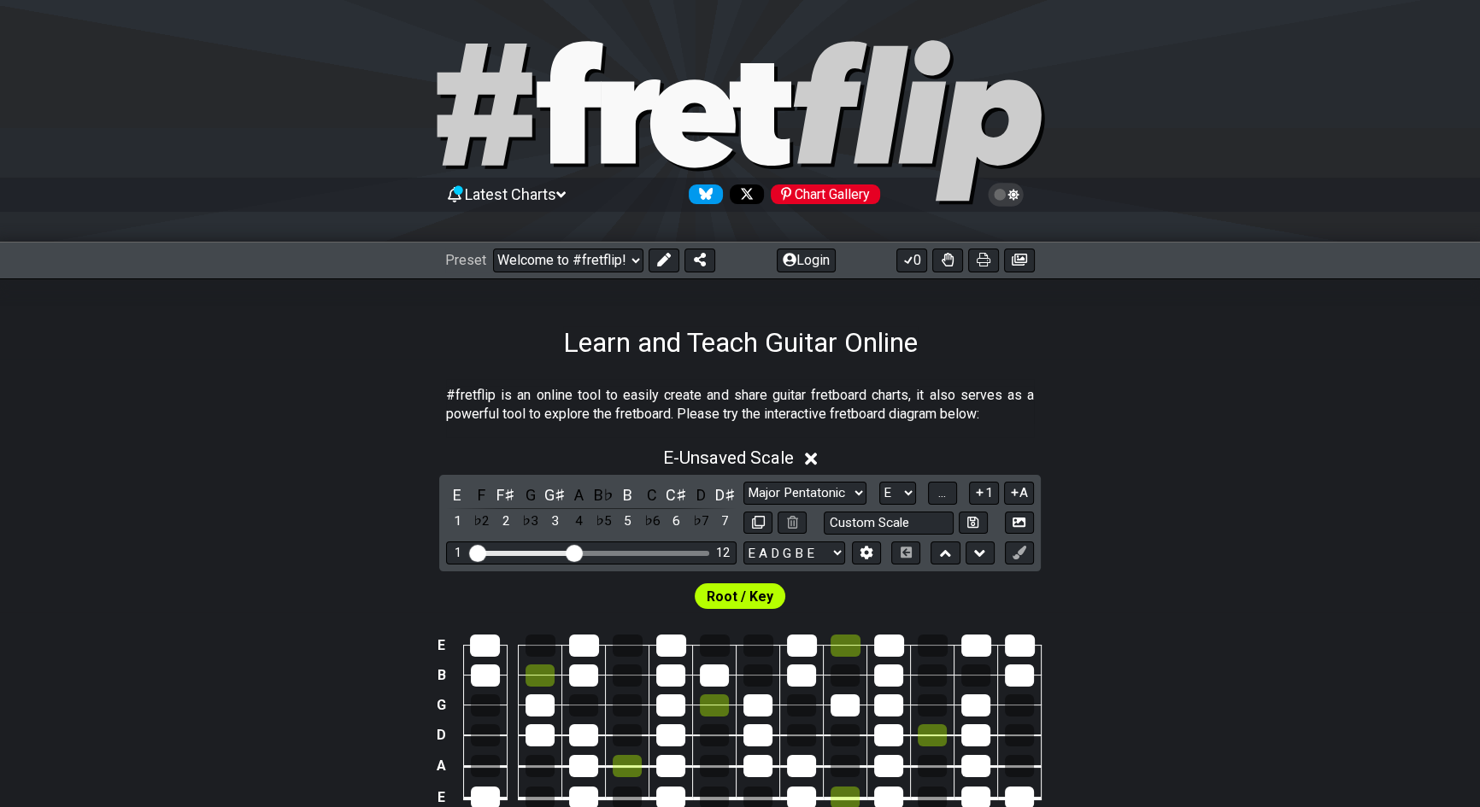
click at [958, 144] on icon at bounding box center [988, 139] width 106 height 121
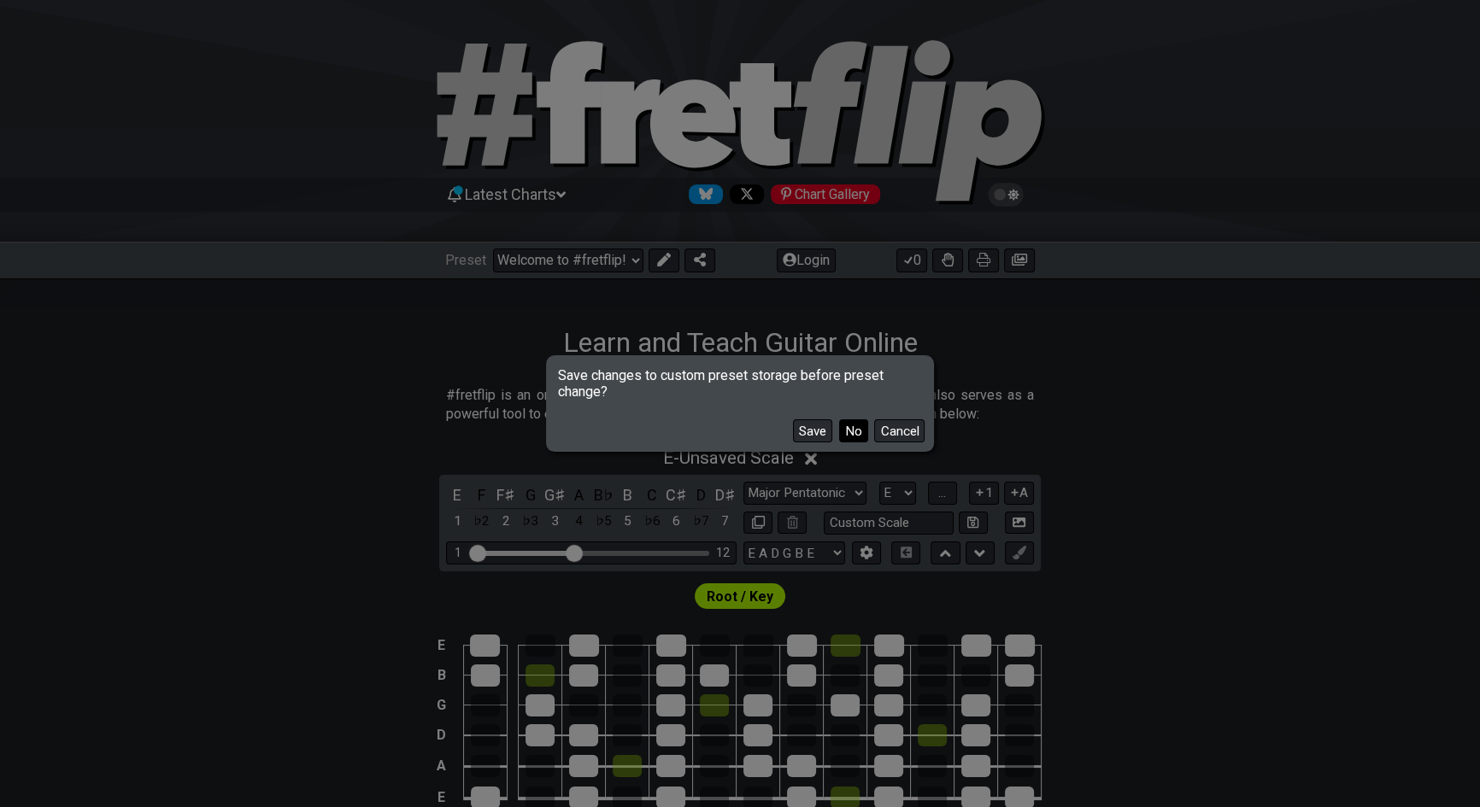
click at [845, 434] on button "No" at bounding box center [853, 430] width 29 height 23
select select "C"
select select "Minor Pentatonic"
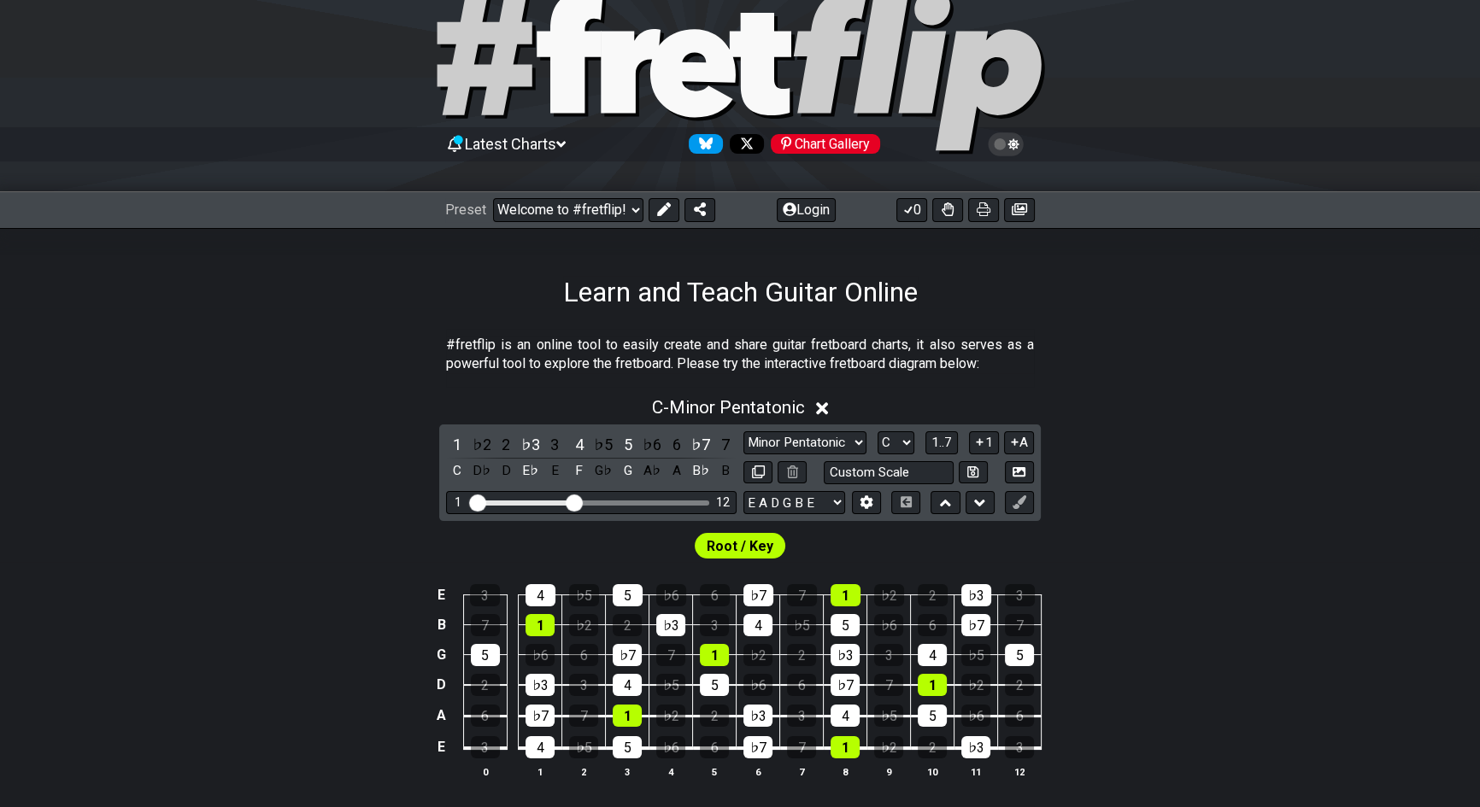
scroll to position [77, 0]
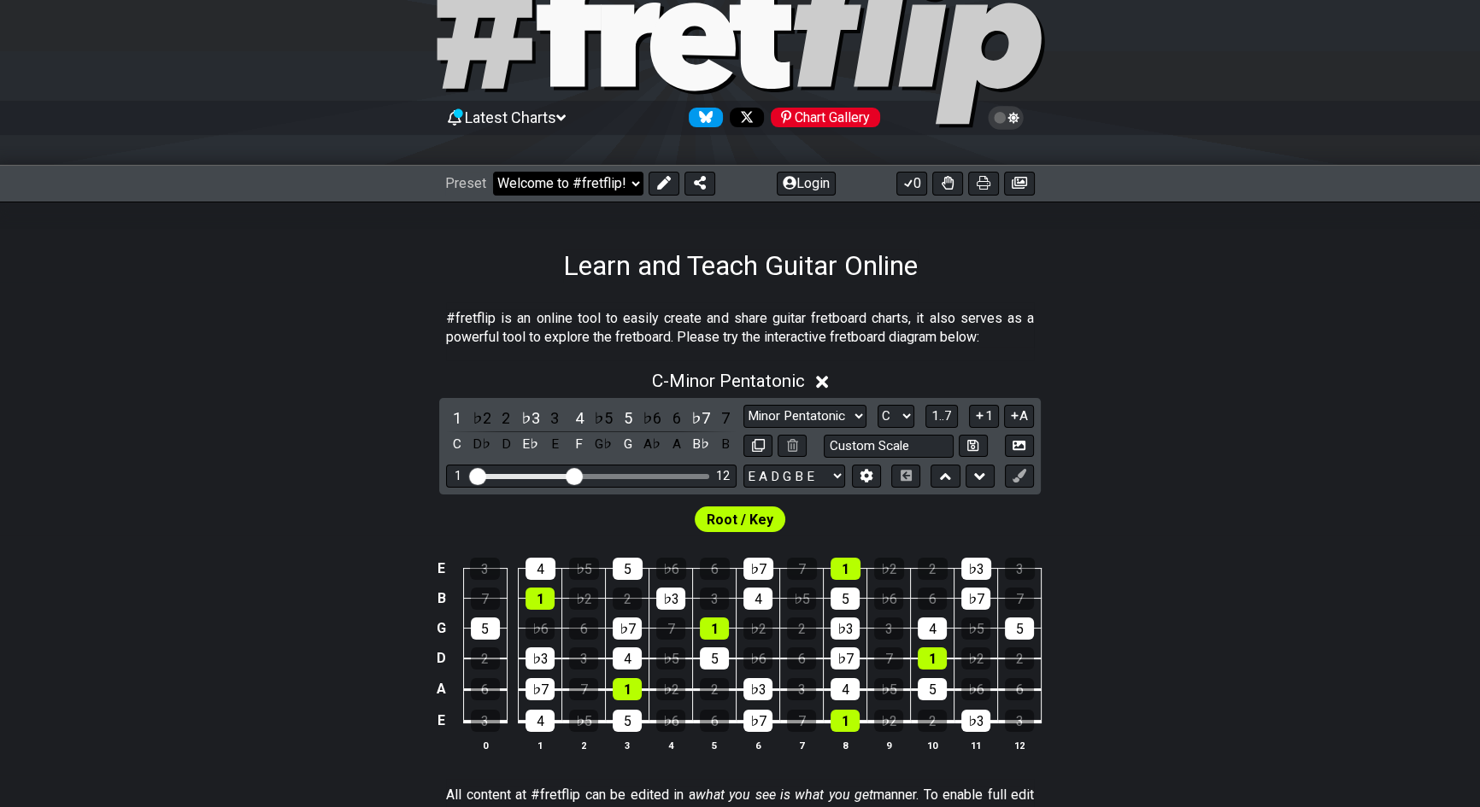
click at [595, 180] on select "Welcome to #fretflip! Initial Preset Custom Preset Minor Pentatonic Major Penta…" at bounding box center [568, 184] width 150 height 24
click at [493, 172] on select "Welcome to #fretflip! Initial Preset Custom Preset Minor Pentatonic Major Penta…" at bounding box center [568, 184] width 150 height 24
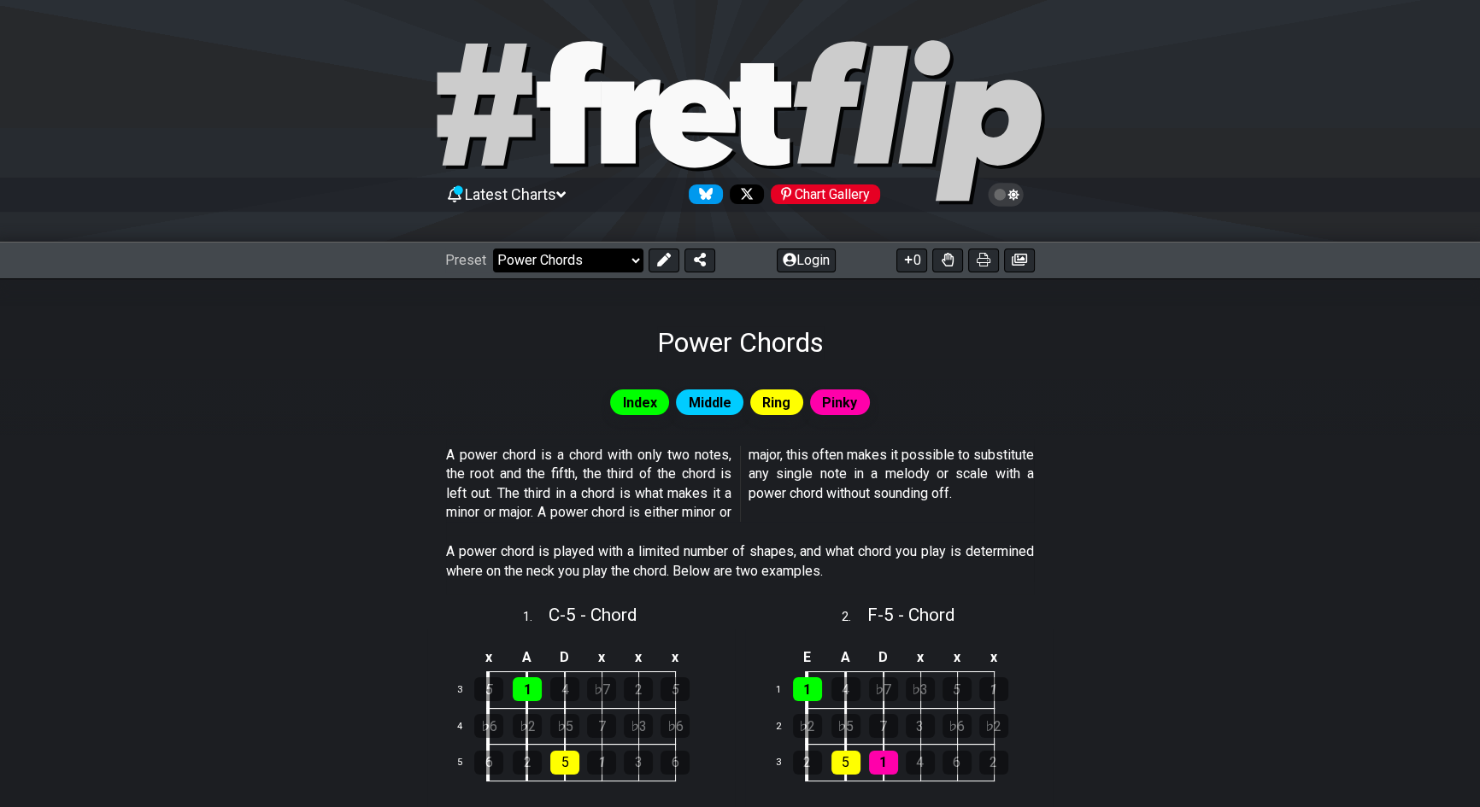
click at [513, 249] on select "Welcome to #fretflip! Initial Preset Custom Preset Minor Pentatonic Major Penta…" at bounding box center [568, 261] width 150 height 24
click at [198, 554] on section "A power chord is played with a limited number of shapes, and what chord you pla…" at bounding box center [740, 565] width 1480 height 59
click at [603, 251] on select "Welcome to #fretflip! Initial Preset Custom Preset Minor Pentatonic Major Penta…" at bounding box center [568, 261] width 150 height 24
click at [493, 249] on select "Welcome to #fretflip! Initial Preset Custom Preset Minor Pentatonic Major Penta…" at bounding box center [568, 261] width 150 height 24
select select "/minor-pentatonic"
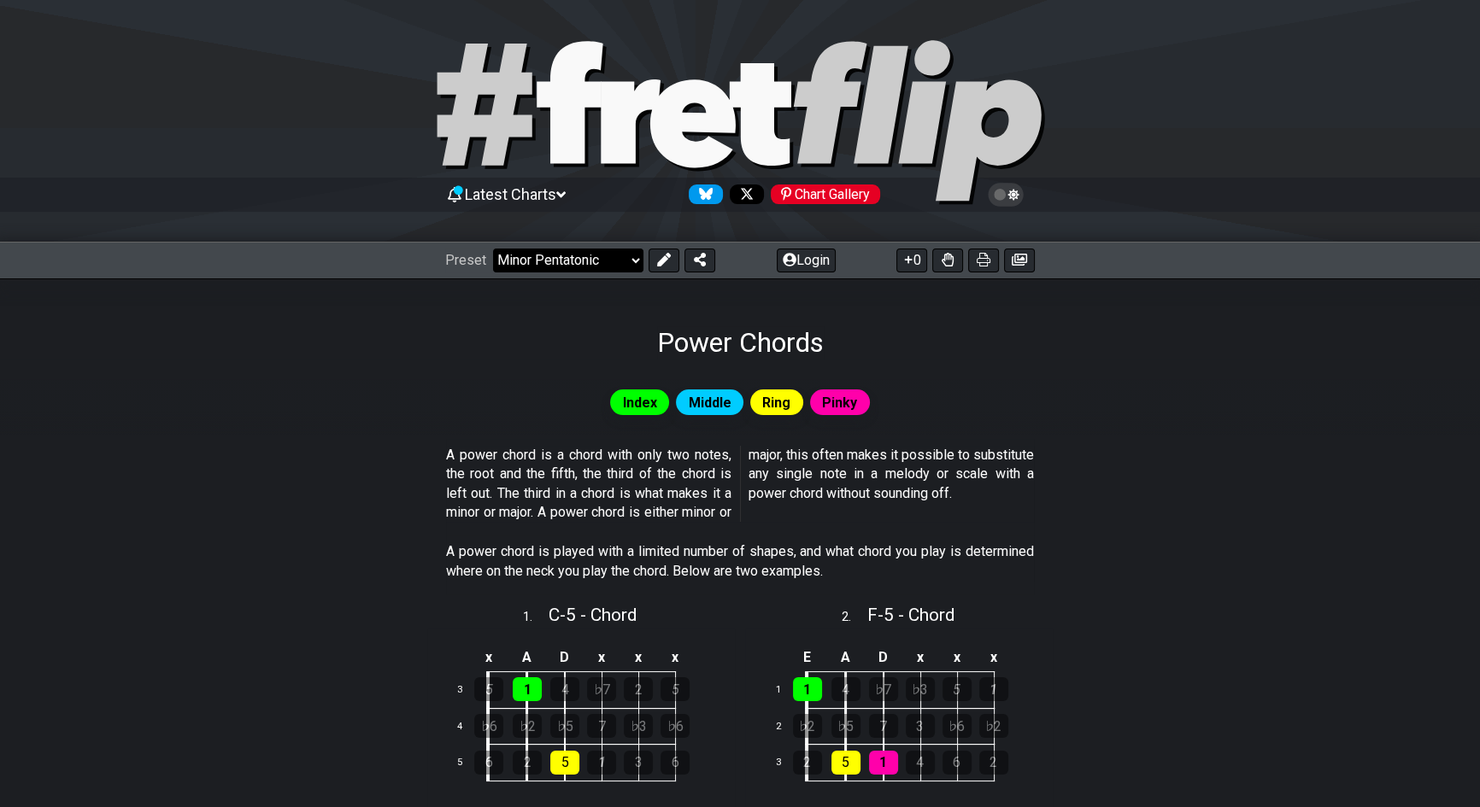
select select "C"
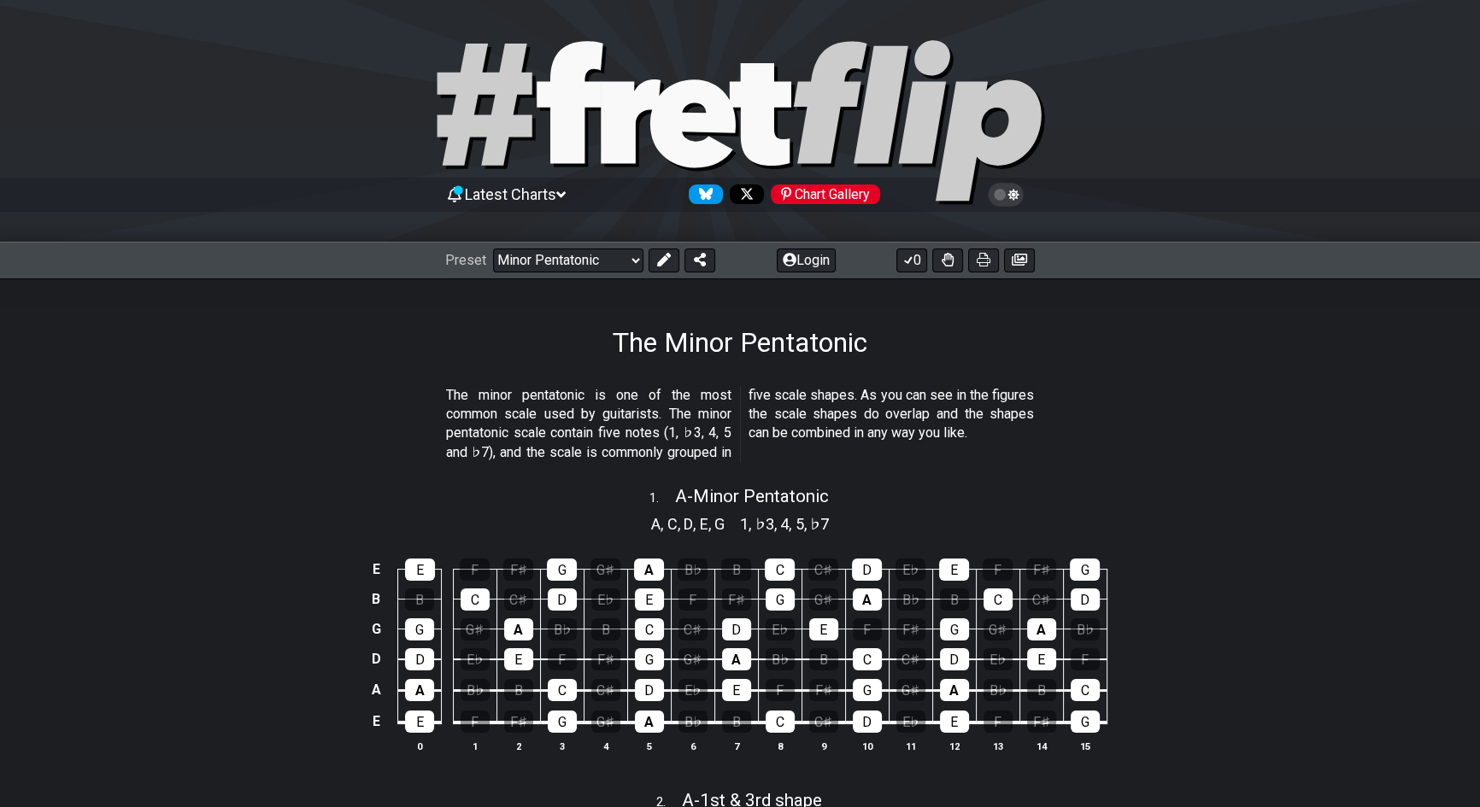
click at [760, 514] on span "♭3" at bounding box center [764, 524] width 19 height 23
click at [686, 514] on span "D" at bounding box center [687, 524] width 9 height 23
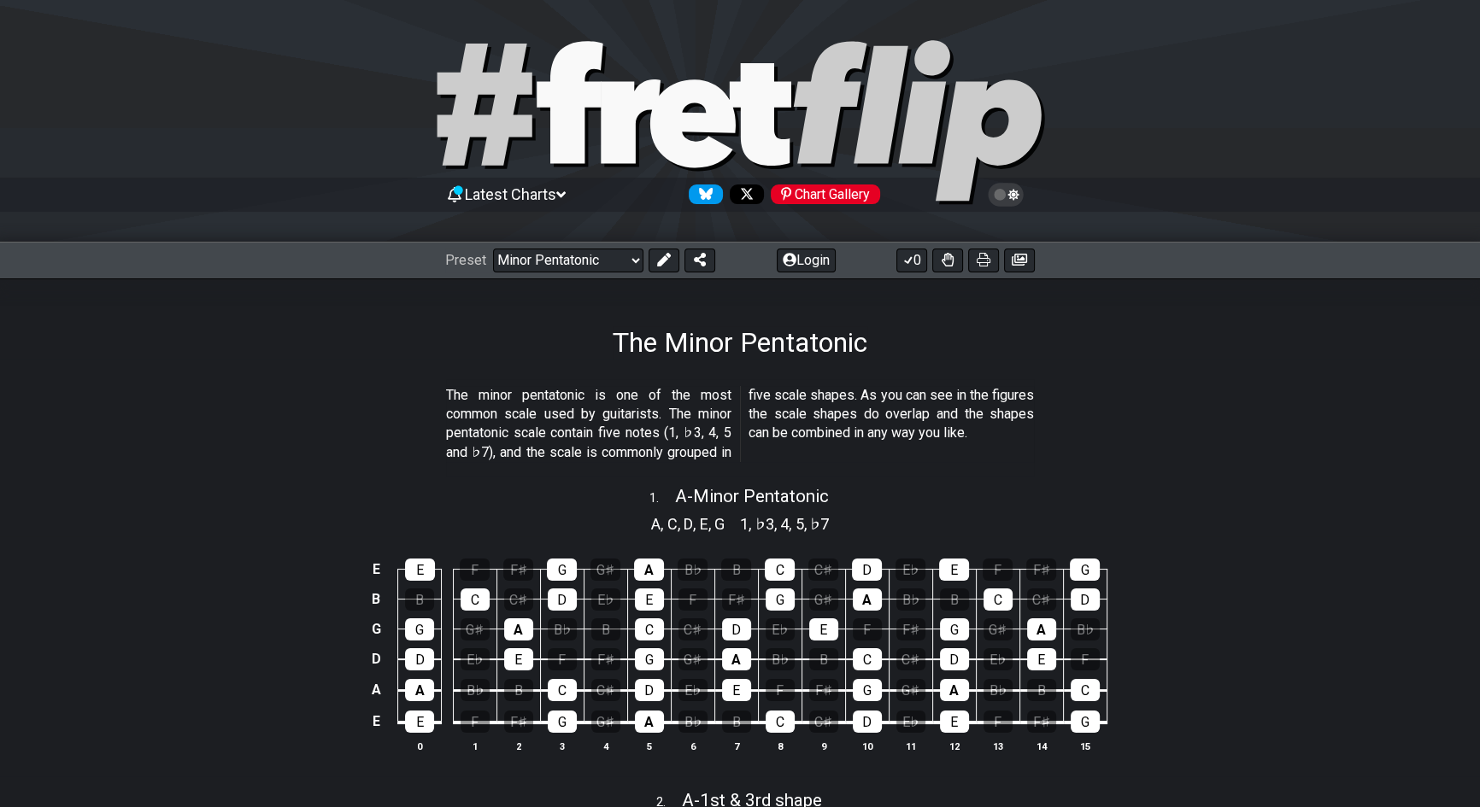
click at [686, 514] on span "D" at bounding box center [687, 524] width 9 height 23
click at [624, 257] on select "Welcome to #fretflip! Initial Preset Custom Preset Minor Pentatonic Major Penta…" at bounding box center [568, 261] width 150 height 24
click at [493, 249] on select "Welcome to #fretflip! Initial Preset Custom Preset Minor Pentatonic Major Penta…" at bounding box center [568, 261] width 150 height 24
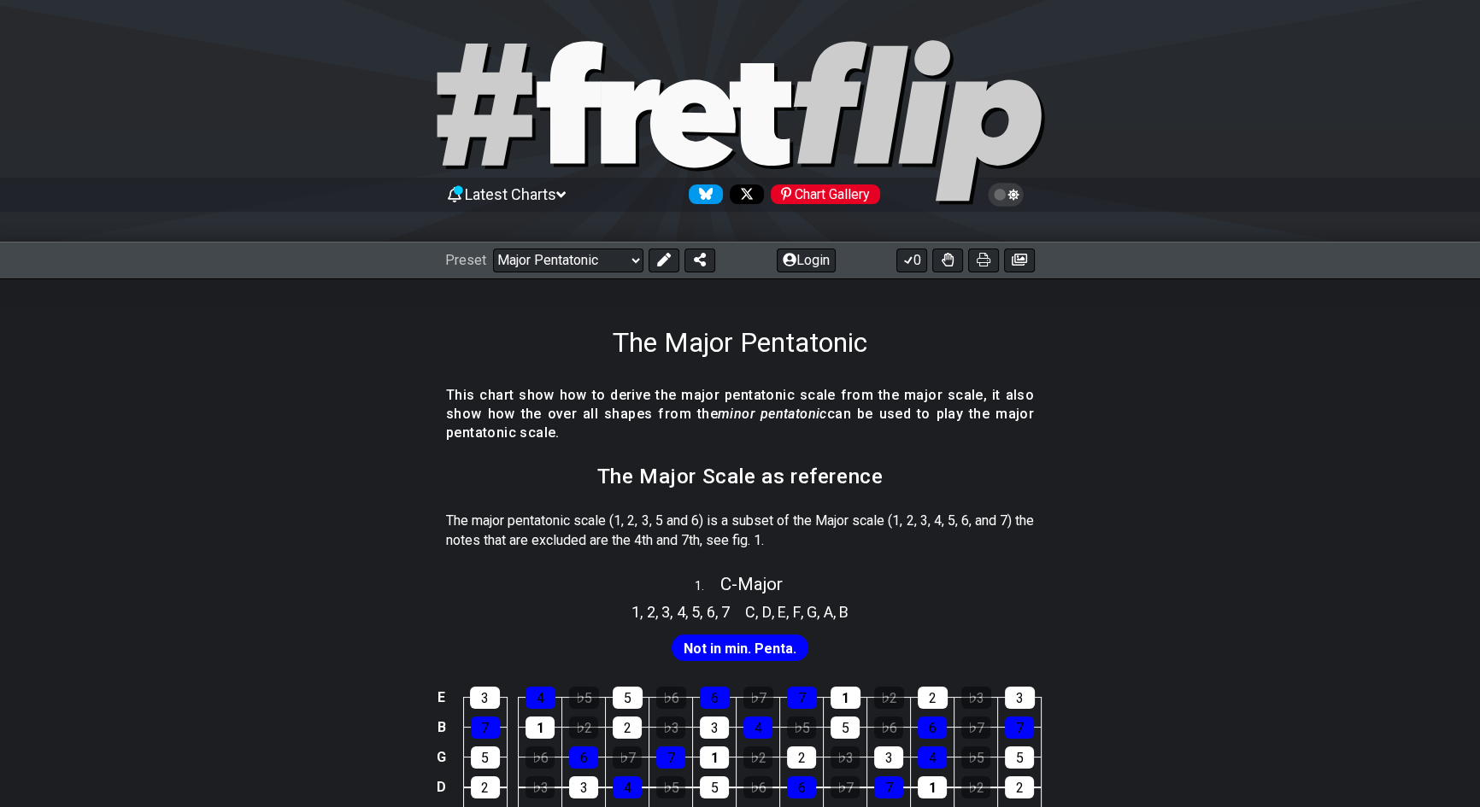
drag, startPoint x: 648, startPoint y: 546, endPoint x: 647, endPoint y: 507, distance: 39.3
click at [647, 507] on div "The major pentatonic scale (1, 2, 3, 5 and 6) is a subset of the Major scale (1…" at bounding box center [740, 534] width 588 height 59
click at [614, 259] on select "Welcome to #fretflip! Initial Preset Custom Preset Minor Pentatonic Major Penta…" at bounding box center [568, 261] width 150 height 24
click at [493, 249] on select "Welcome to #fretflip! Initial Preset Custom Preset Minor Pentatonic Major Penta…" at bounding box center [568, 261] width 150 height 24
select select "/common-guitar-chords"
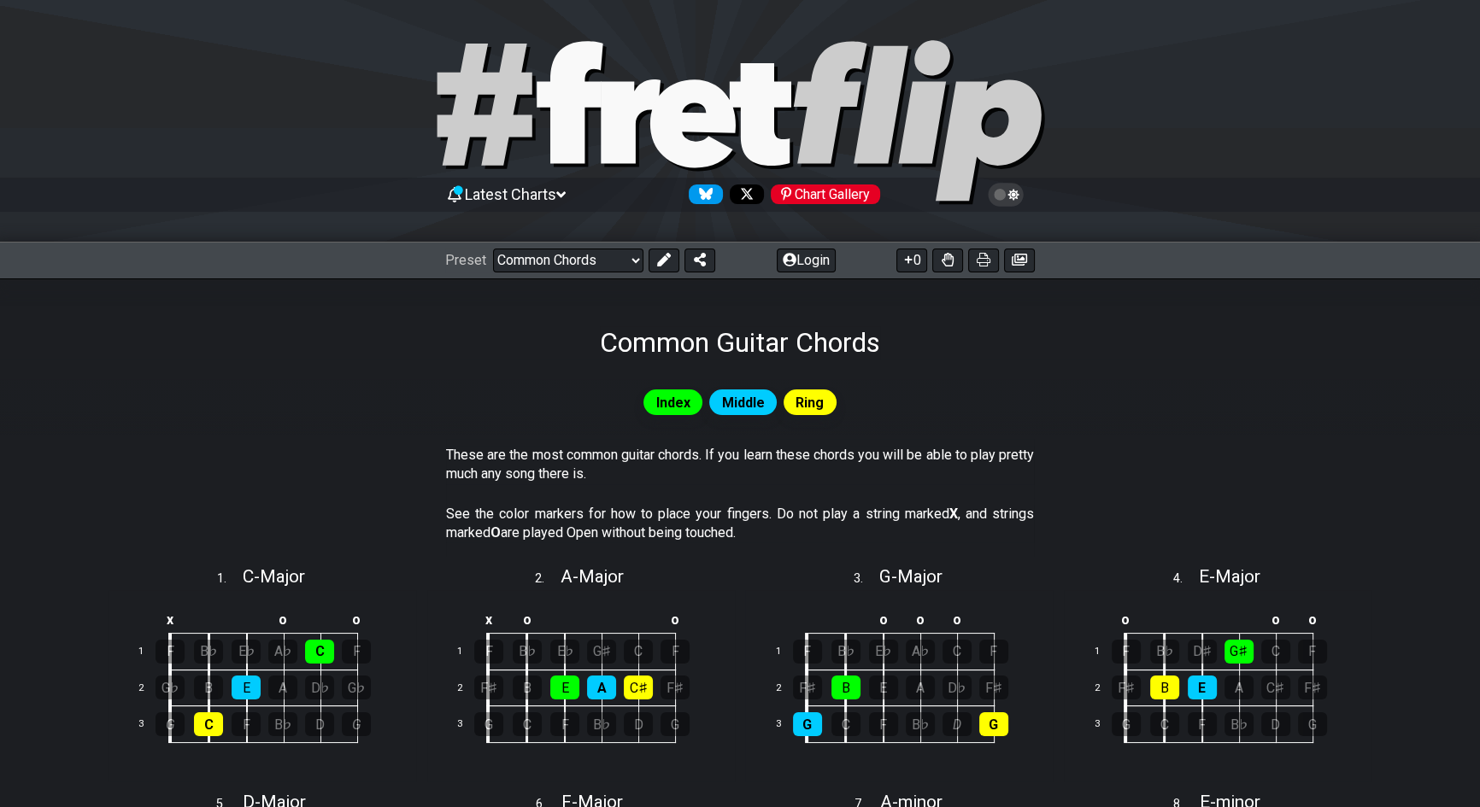
drag, startPoint x: 1474, startPoint y: 208, endPoint x: 1439, endPoint y: 259, distance: 61.4
click at [1439, 259] on div "Latest Charts Chart Gallery The Internet Guitar fretboard tool - view and edit …" at bounding box center [740, 791] width 1480 height 1583
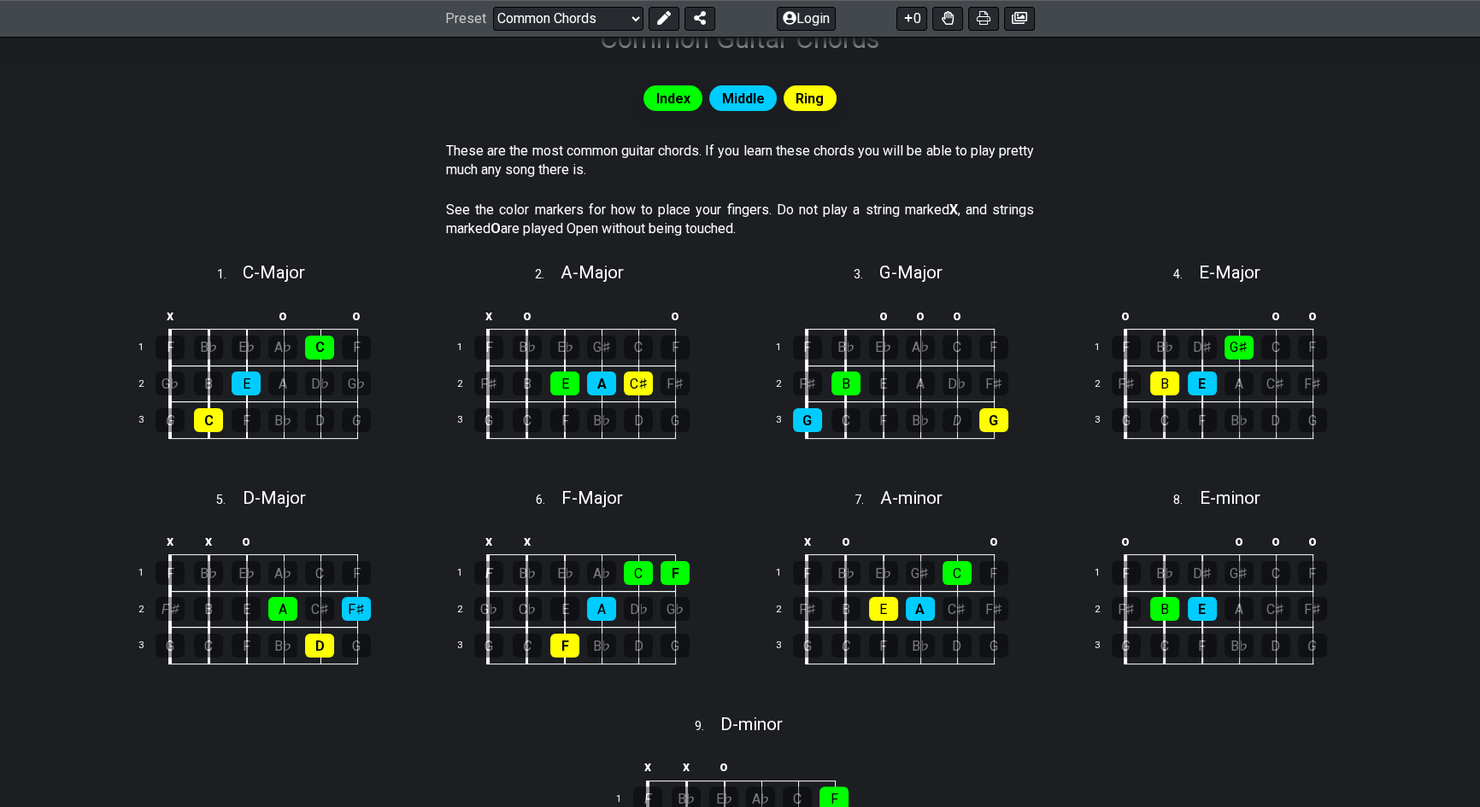
scroll to position [269, 0]
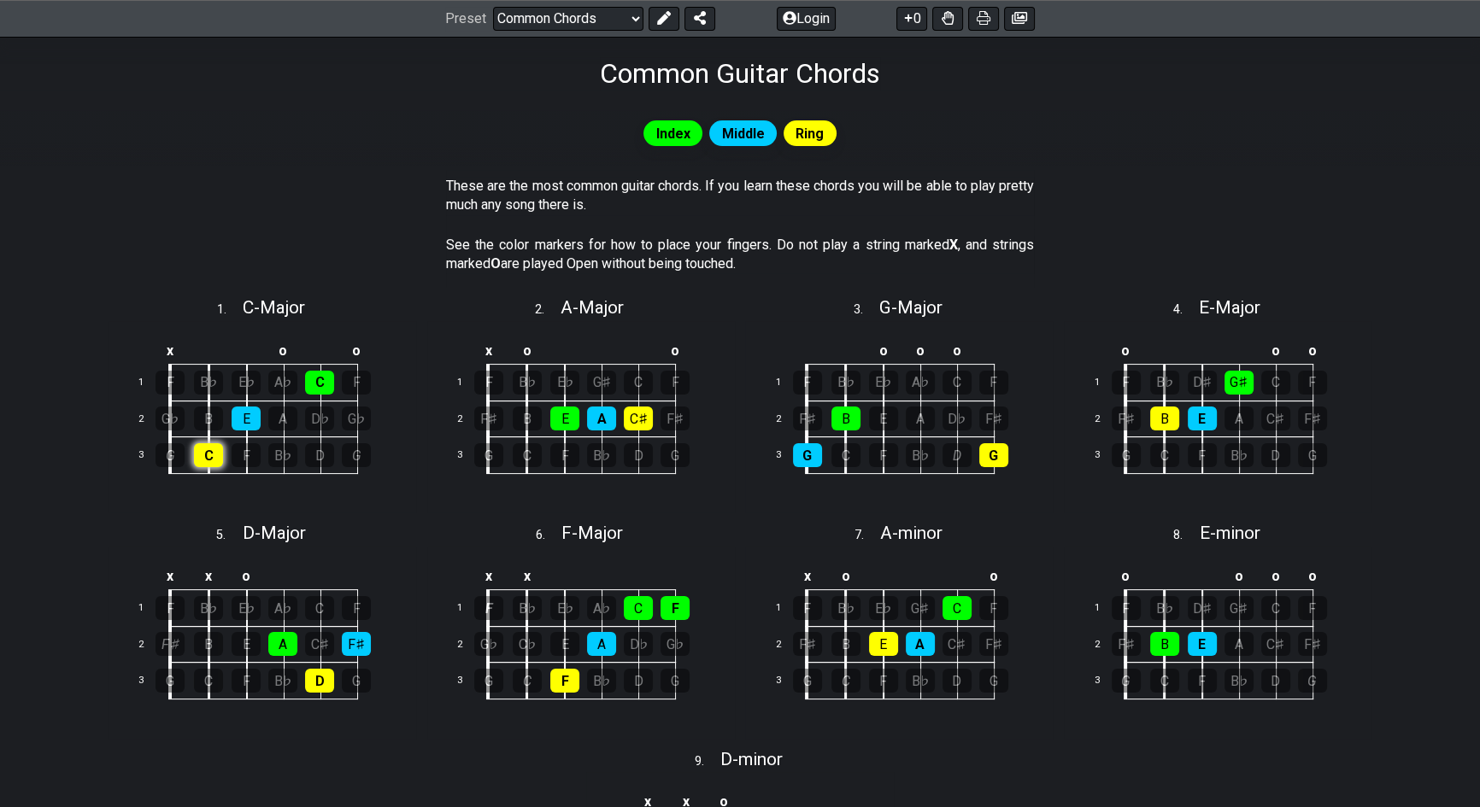
click at [207, 451] on div "C" at bounding box center [208, 455] width 29 height 24
click at [265, 390] on td "E♭" at bounding box center [266, 383] width 38 height 37
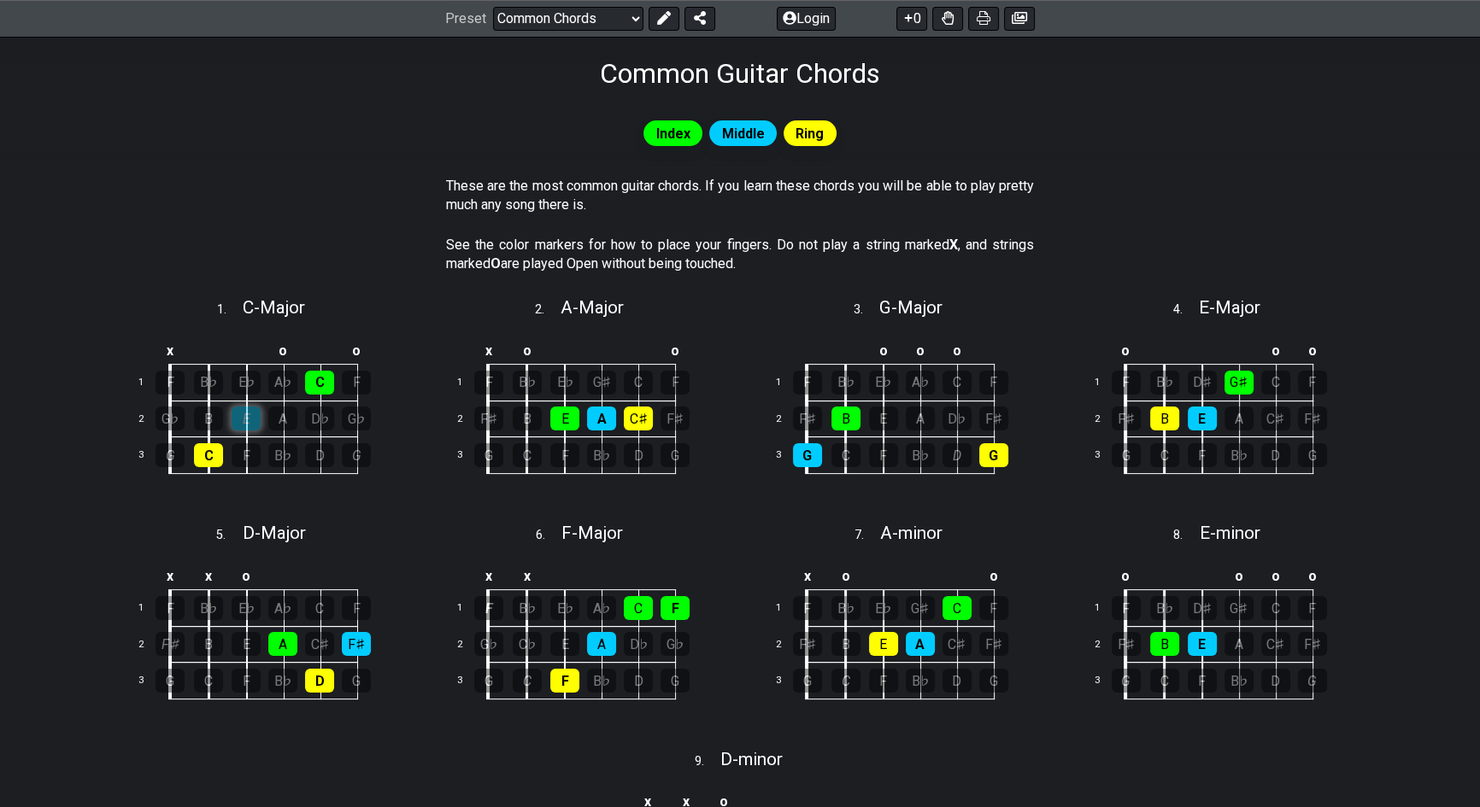
click at [249, 412] on div "E" at bounding box center [246, 419] width 29 height 24
click at [333, 374] on div "C" at bounding box center [319, 383] width 29 height 24
click at [325, 378] on div "C" at bounding box center [319, 383] width 29 height 24
click at [256, 417] on div "E" at bounding box center [246, 419] width 29 height 24
click at [222, 460] on div "C" at bounding box center [208, 455] width 29 height 24
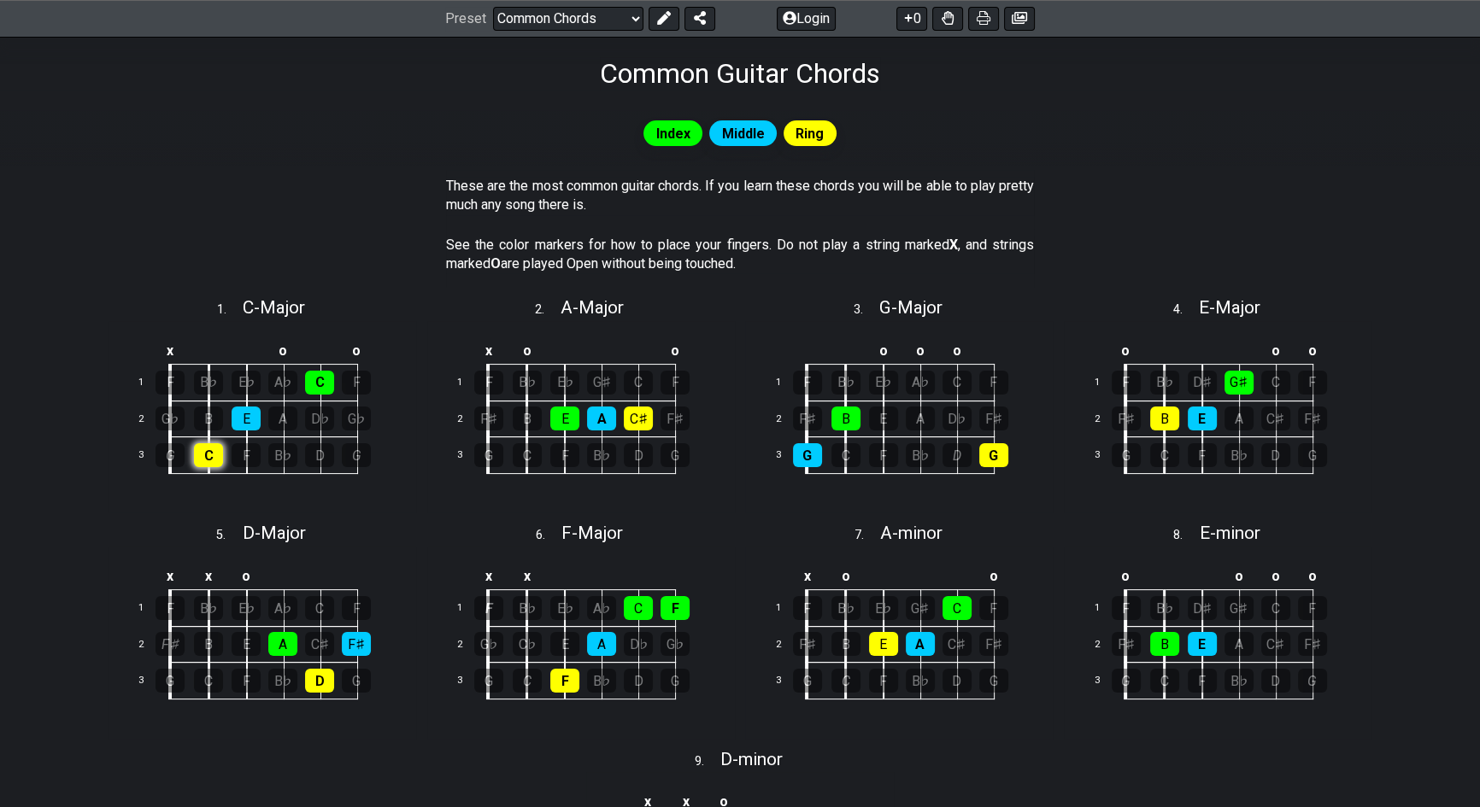
click at [222, 460] on div "C" at bounding box center [208, 455] width 29 height 24
click at [768, 765] on span "D - minor" at bounding box center [751, 759] width 62 height 21
select select "D"
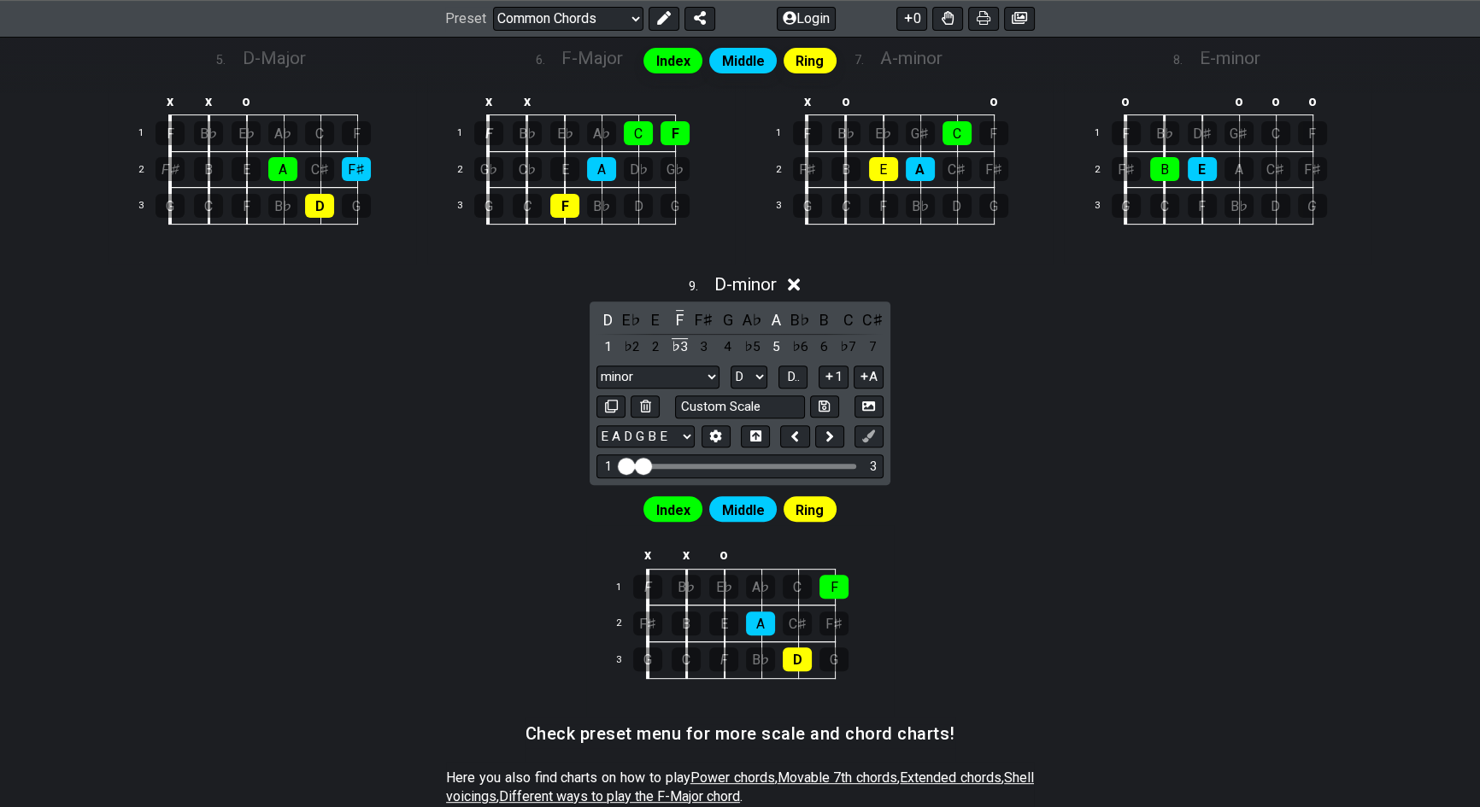
scroll to position [781, 0]
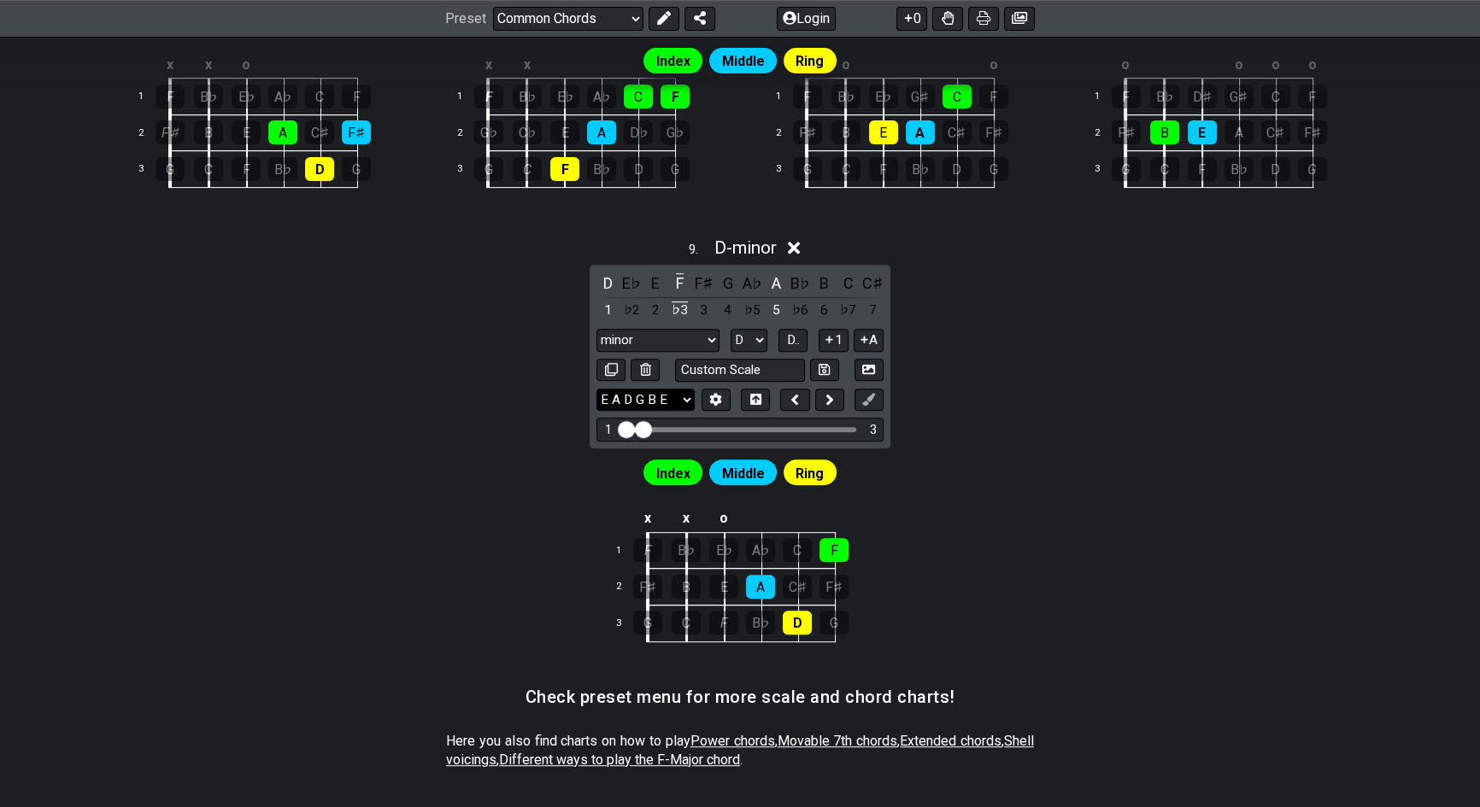
click at [685, 389] on select "E A D G B E E A D G B E E A D G B E B E A D F♯ B A D G C E A D A D G B E E♭ A♭ …" at bounding box center [645, 400] width 98 height 23
click at [1119, 460] on div "Index Middle Ring These are the most common guitar chords. If you learn these c…" at bounding box center [740, 197] width 1480 height 1238
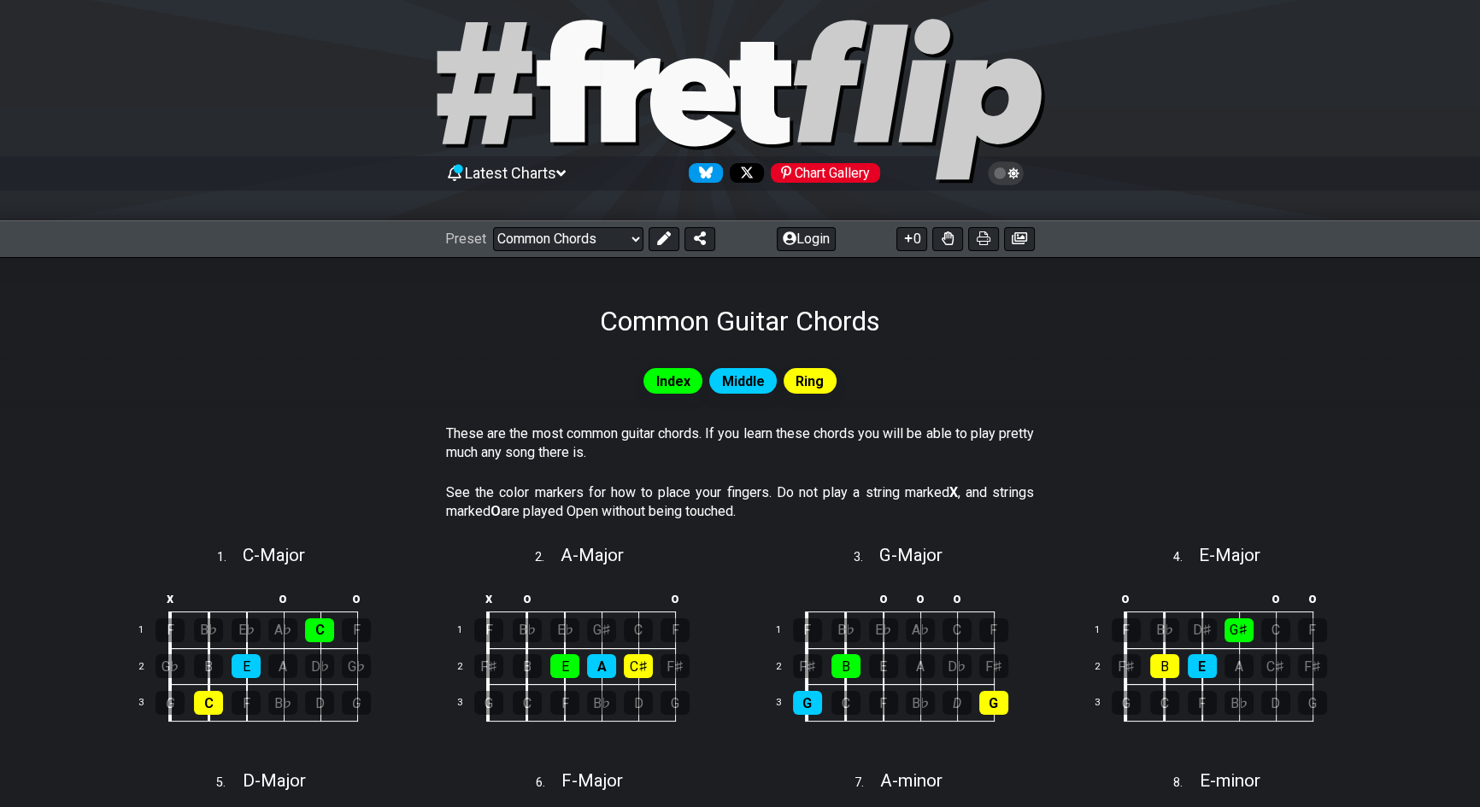
scroll to position [0, 0]
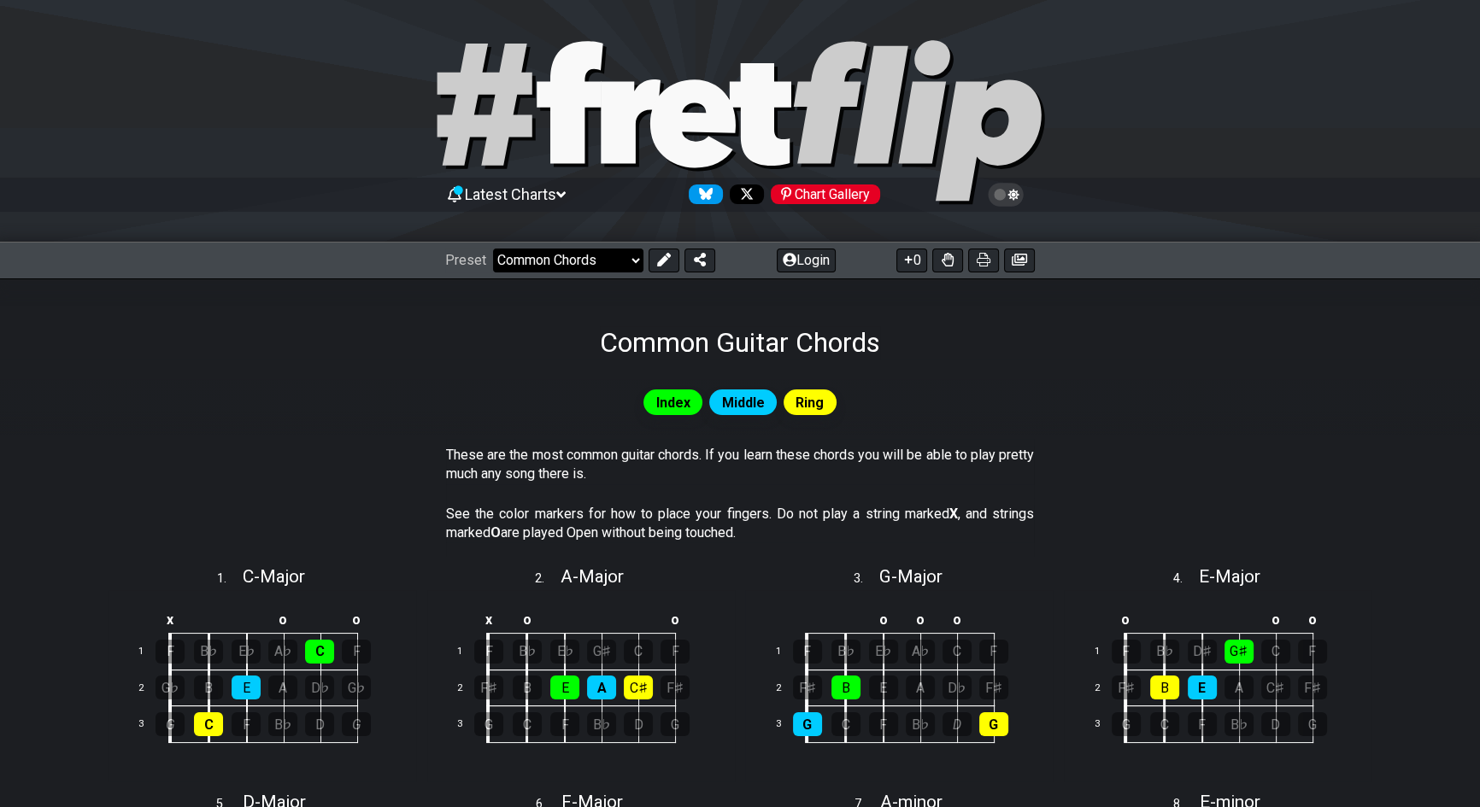
click at [523, 252] on select "Welcome to #fretflip! Initial Preset Custom Preset Minor Pentatonic Major Penta…" at bounding box center [568, 261] width 150 height 24
click at [493, 249] on select "Welcome to #fretflip! Initial Preset Custom Preset Minor Pentatonic Major Penta…" at bounding box center [568, 261] width 150 height 24
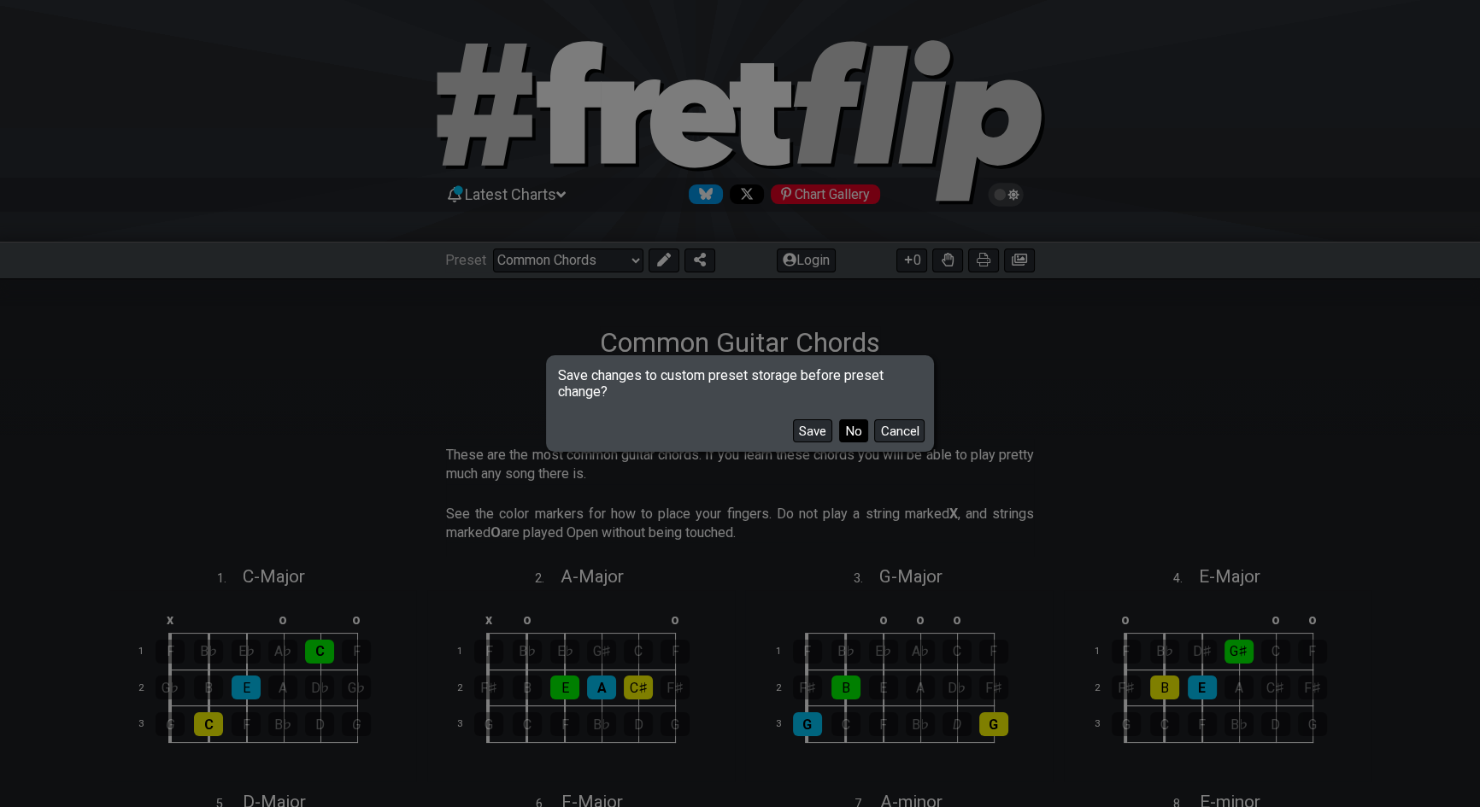
click at [859, 433] on button "No" at bounding box center [853, 430] width 29 height 23
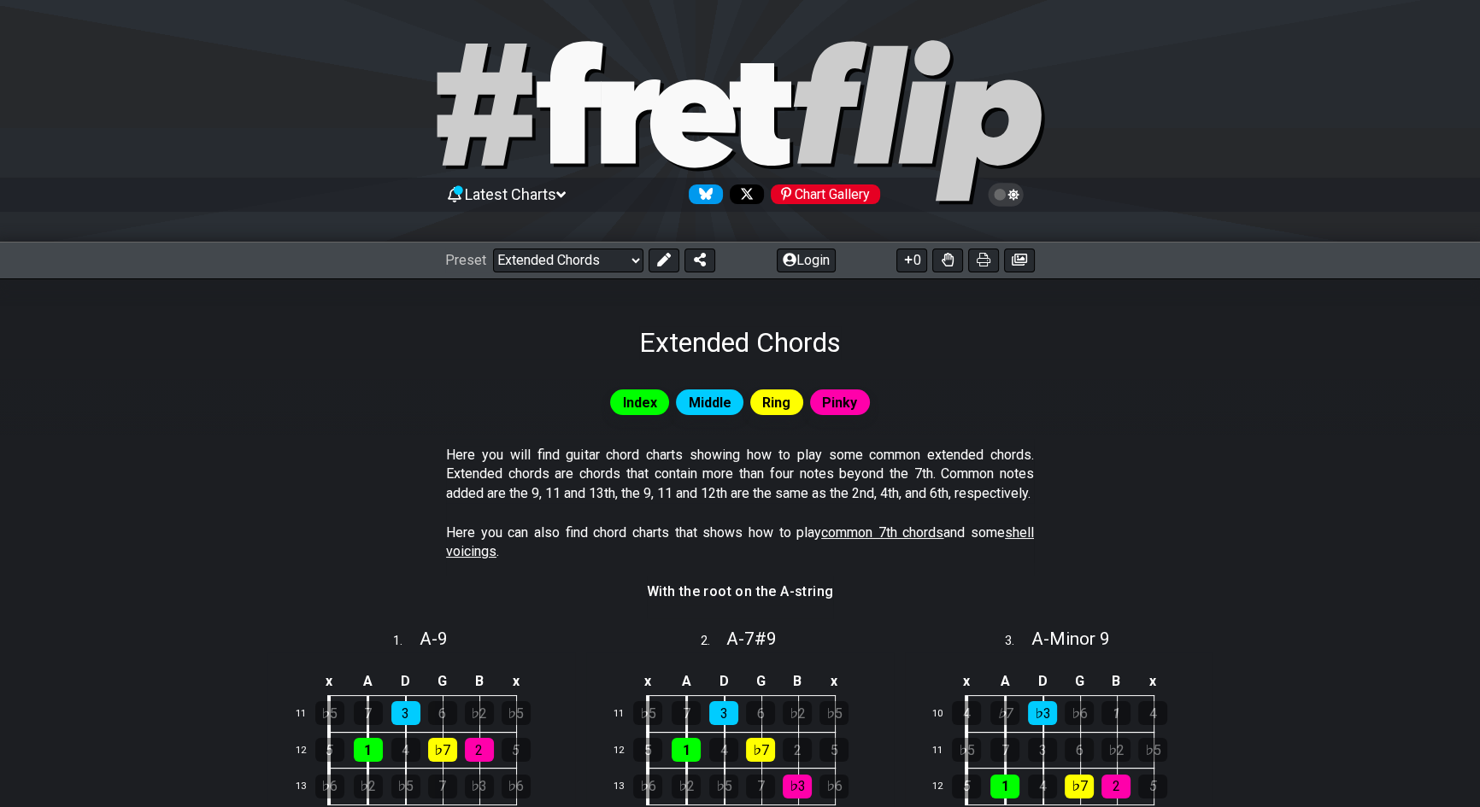
drag, startPoint x: 1474, startPoint y: 171, endPoint x: 1468, endPoint y: 284, distance: 112.9
click at [1468, 284] on div "Latest Charts Chart Gallery The Internet Guitar fretboard tool - view and edit …" at bounding box center [740, 698] width 1480 height 1396
click at [571, 255] on select "Welcome to #fretflip! Initial Preset Custom Preset Minor Pentatonic Major Penta…" at bounding box center [568, 261] width 150 height 24
click at [493, 249] on select "Welcome to #fretflip! Initial Preset Custom Preset Minor Pentatonic Major Penta…" at bounding box center [568, 261] width 150 height 24
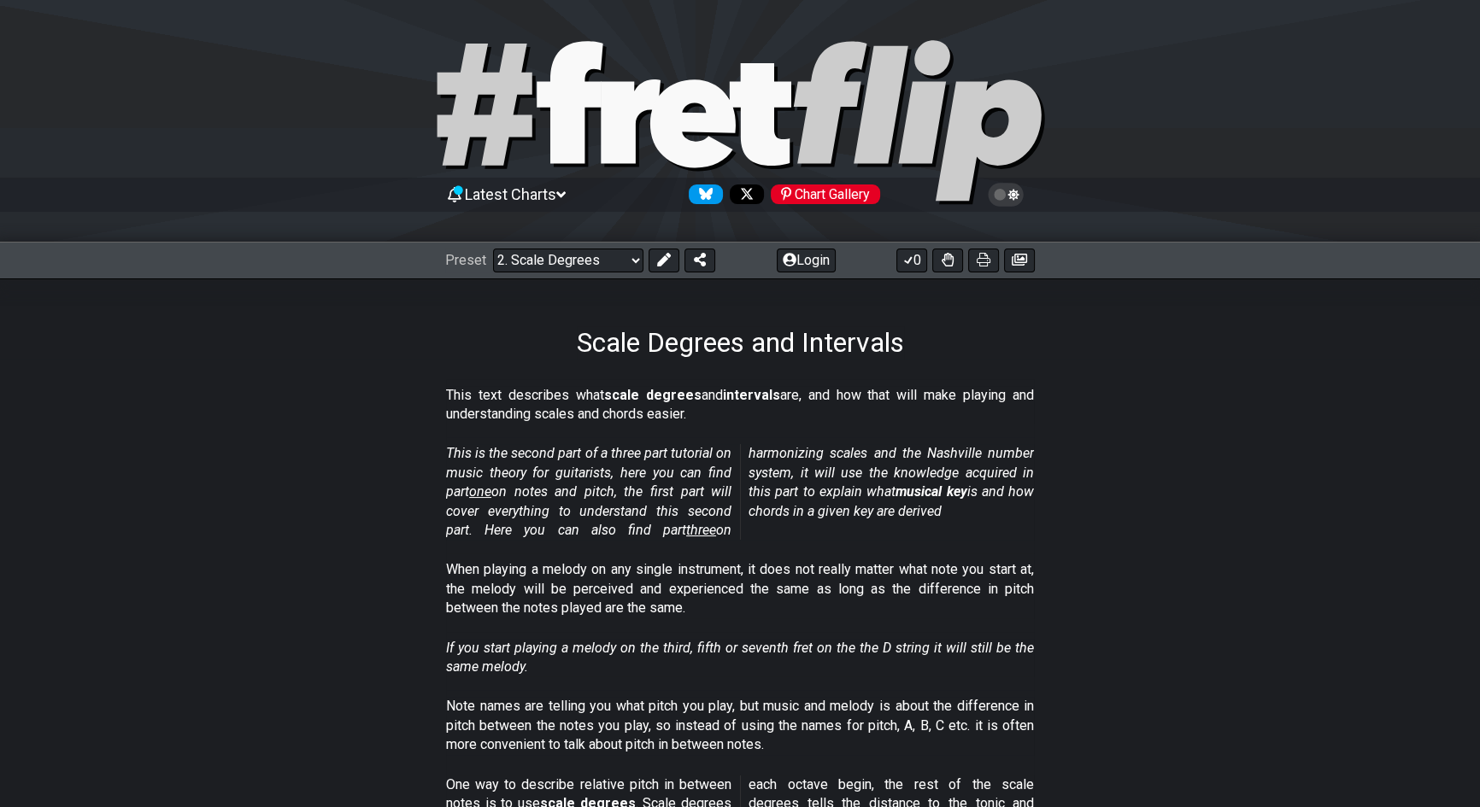
click at [1477, 754] on section "Note names are telling you what pitch you play, but music and melody is about t…" at bounding box center [740, 729] width 1480 height 78
click at [631, 254] on select "Welcome to #fretflip! Initial Preset Custom Preset Minor Pentatonic Major Penta…" at bounding box center [568, 261] width 150 height 24
click at [493, 249] on select "Welcome to #fretflip! Initial Preset Custom Preset Minor Pentatonic Major Penta…" at bounding box center [568, 261] width 150 height 24
select select "/musical-notes-explained"
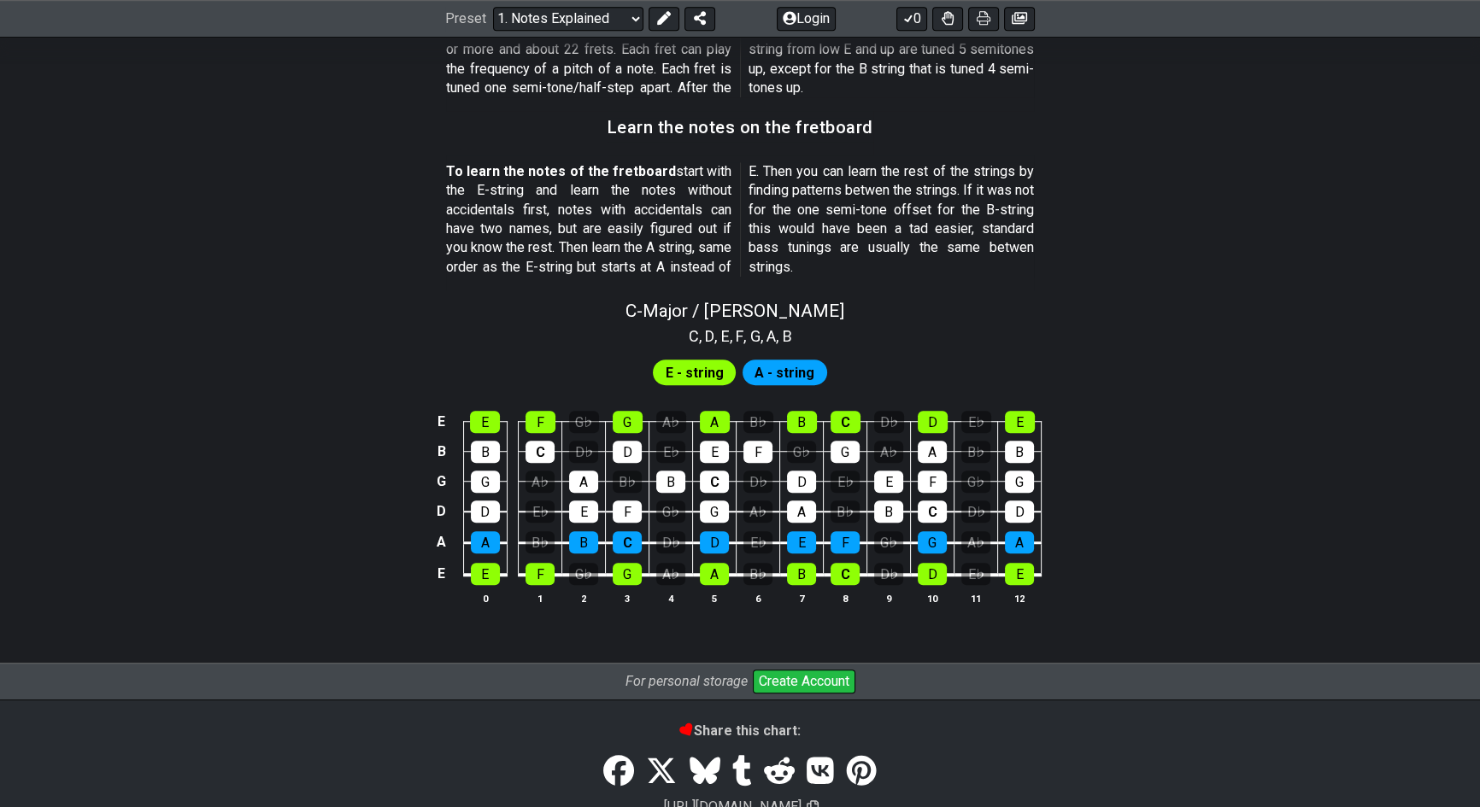
scroll to position [1462, 0]
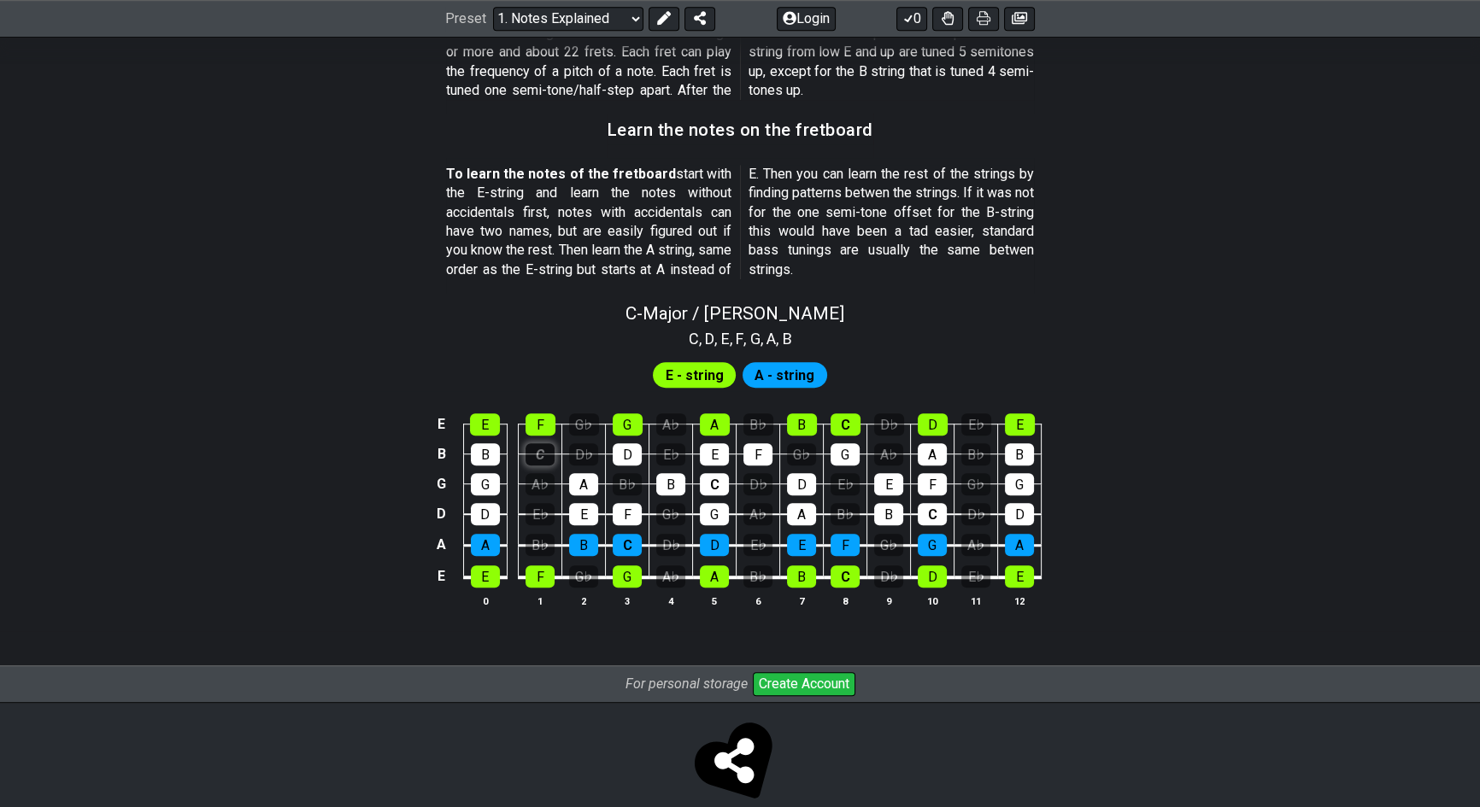
click at [547, 443] on div "C" at bounding box center [539, 454] width 29 height 22
click at [772, 377] on span "A - string" at bounding box center [784, 375] width 60 height 25
click at [703, 381] on span "E - string" at bounding box center [694, 375] width 58 height 25
